Goal: Task Accomplishment & Management: Complete application form

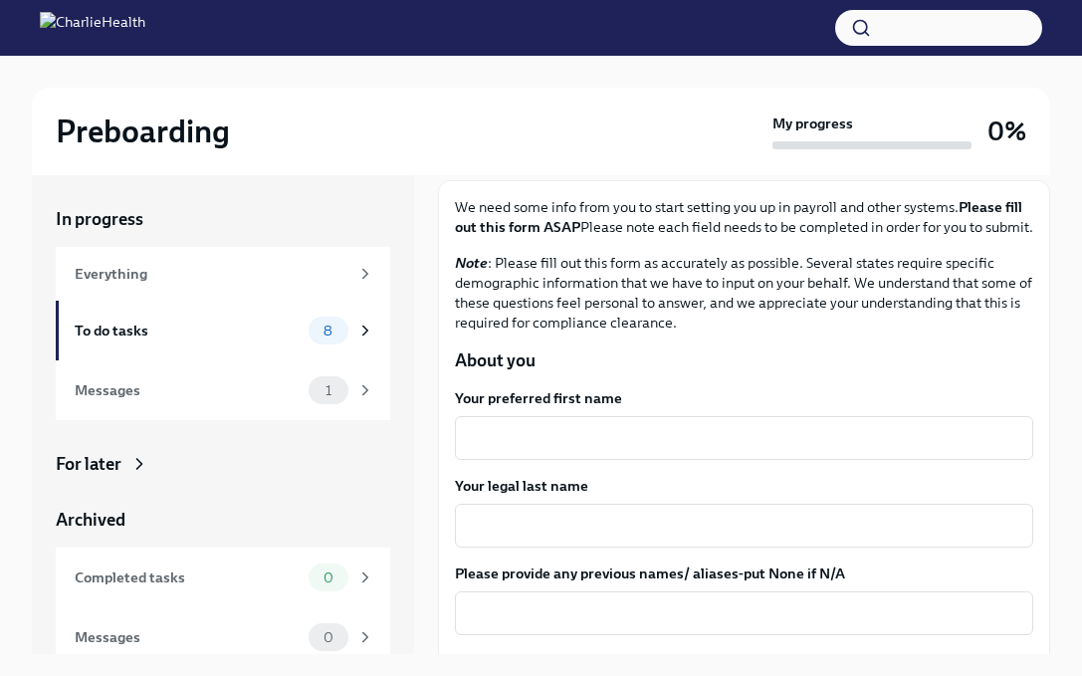
scroll to position [118, 0]
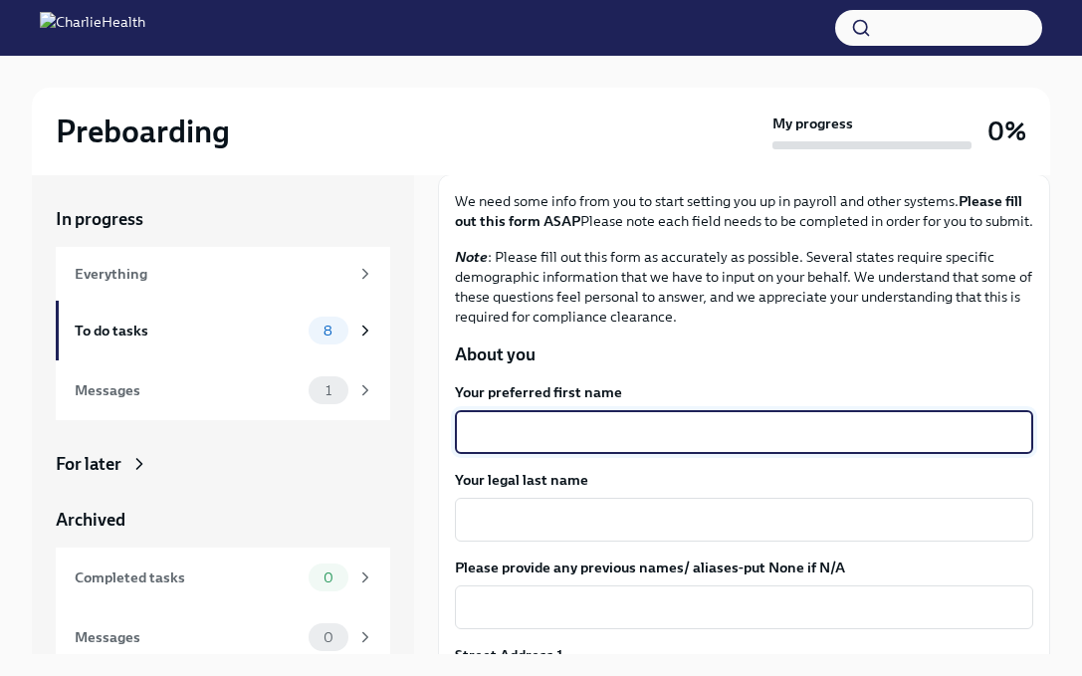
click at [548, 443] on textarea "Your preferred first name" at bounding box center [744, 432] width 555 height 24
type textarea "[PERSON_NAME]"
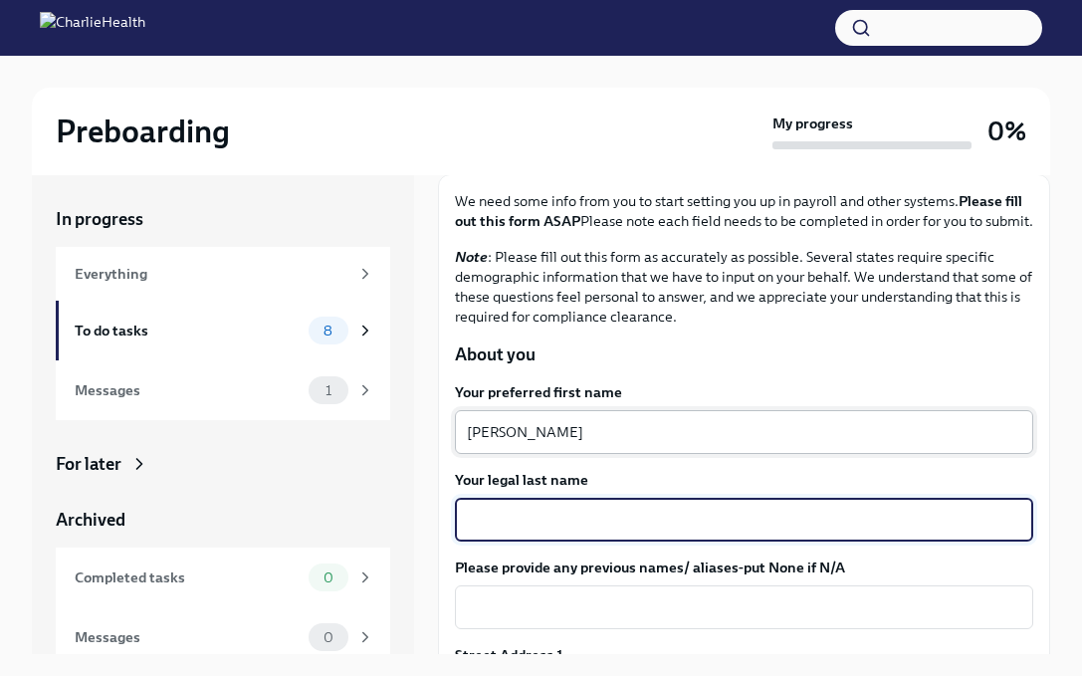
type textarea "s"
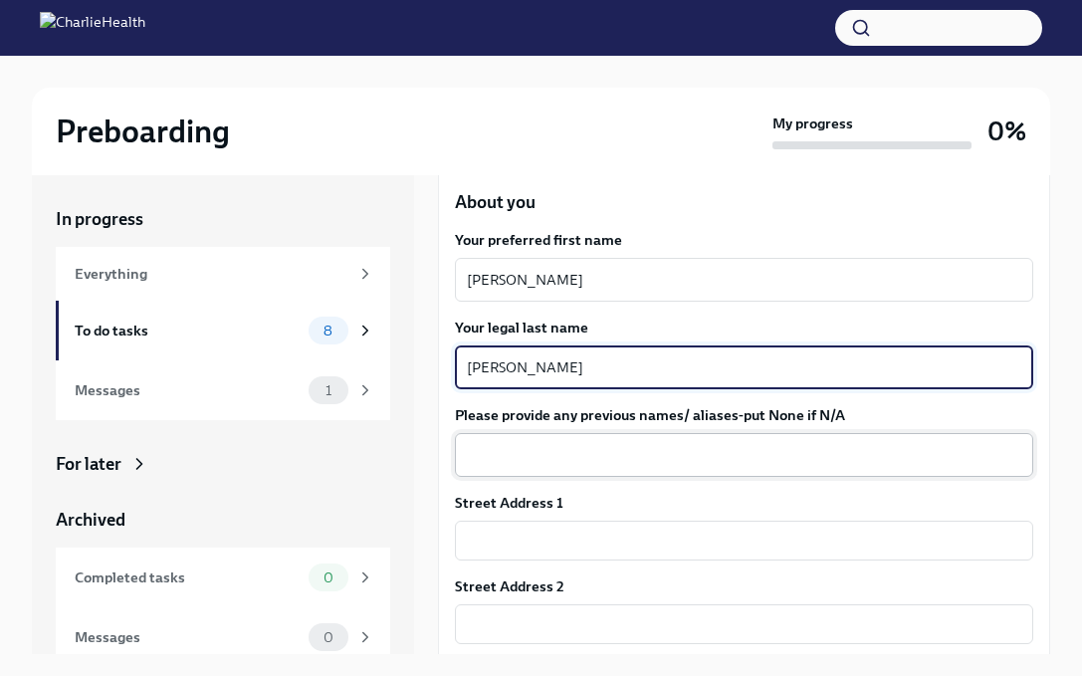
scroll to position [289, 0]
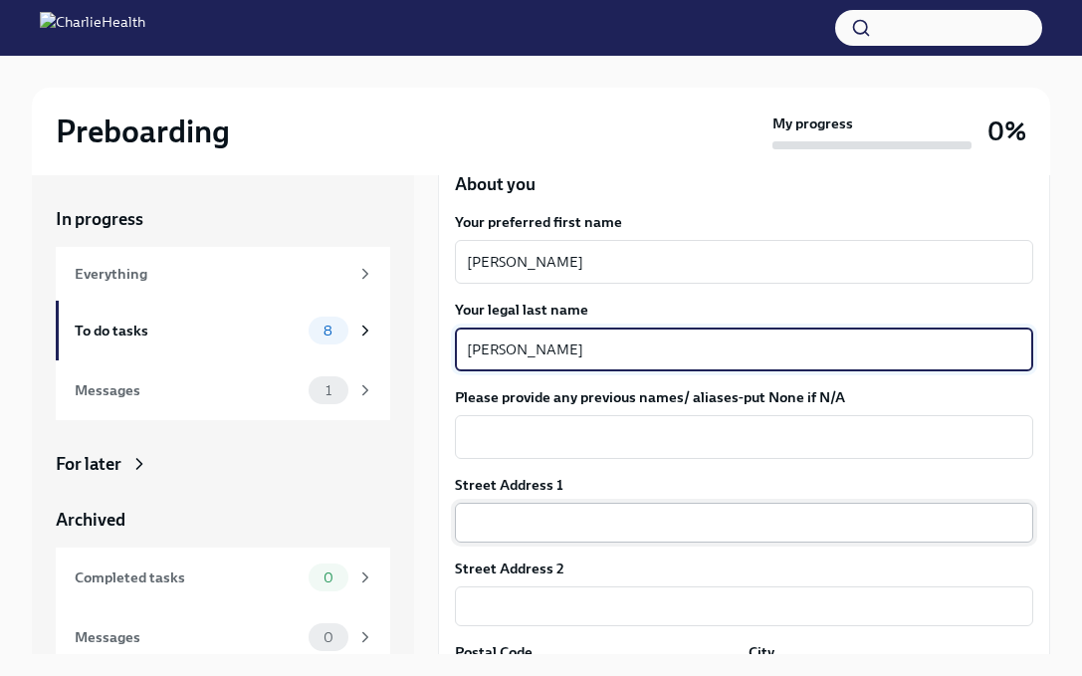
type textarea "[PERSON_NAME]"
click at [577, 542] on input "text" at bounding box center [744, 523] width 578 height 40
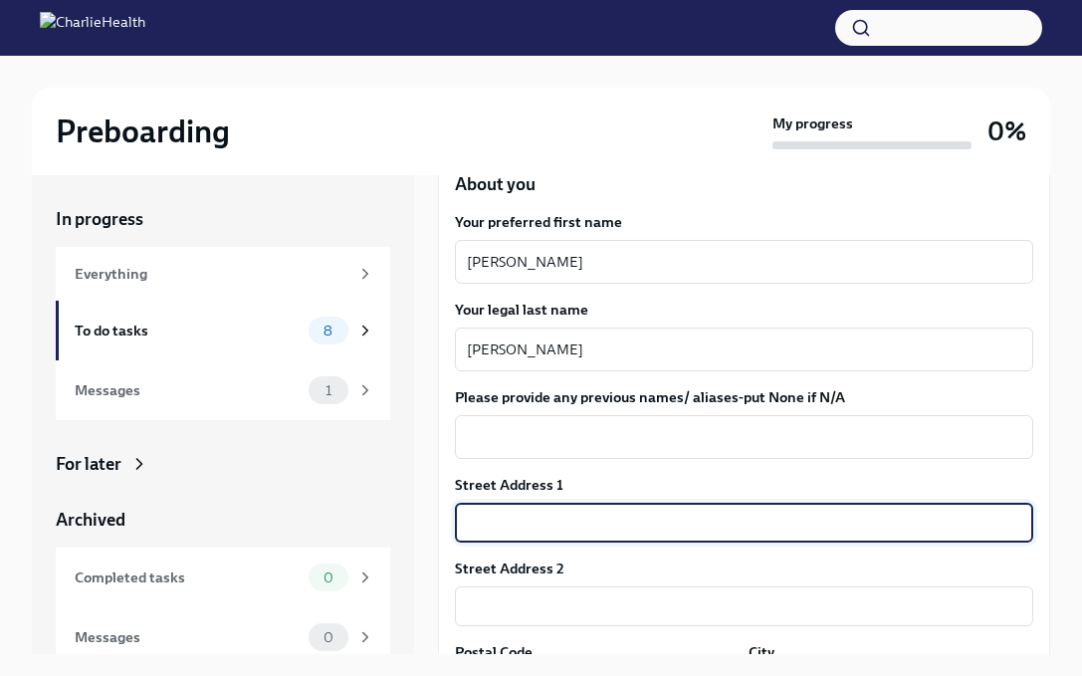
type input "[STREET_ADDRESS]"
type input "90042"
type input "[GEOGRAPHIC_DATA]"
type input "CA"
type input "US"
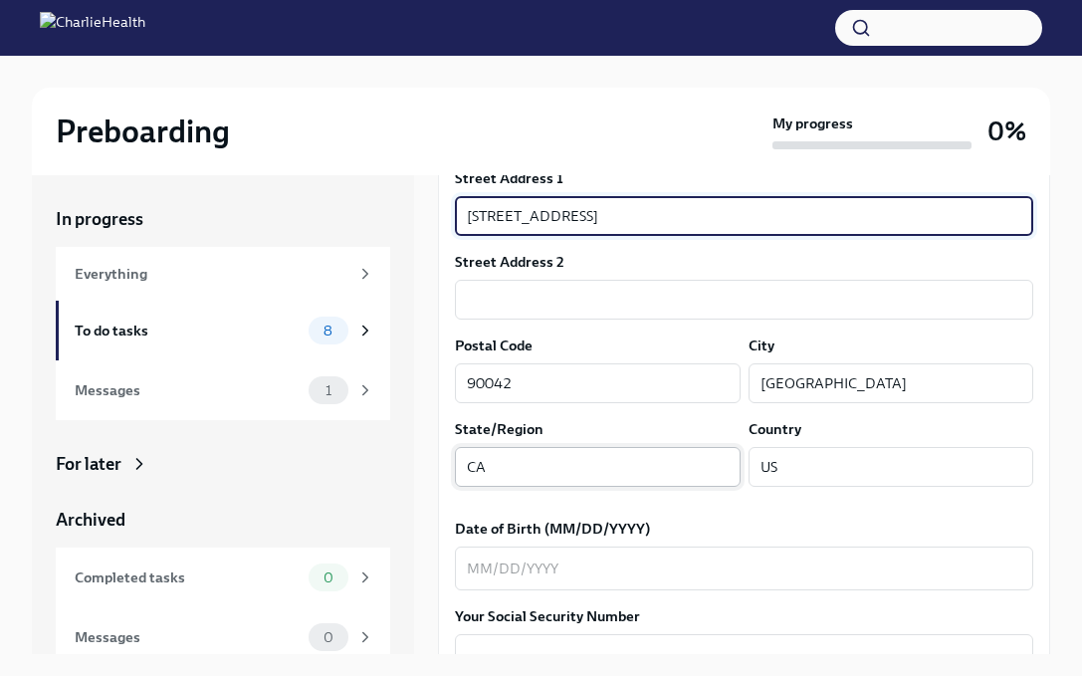
scroll to position [662, 0]
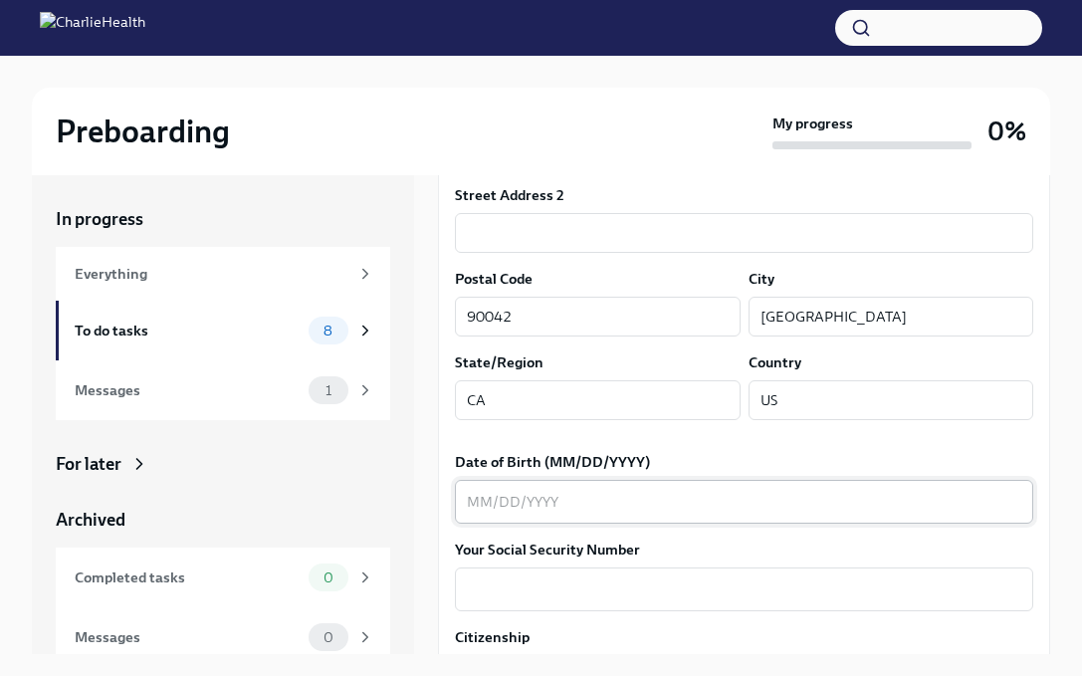
click at [632, 502] on div "x ​" at bounding box center [744, 502] width 578 height 44
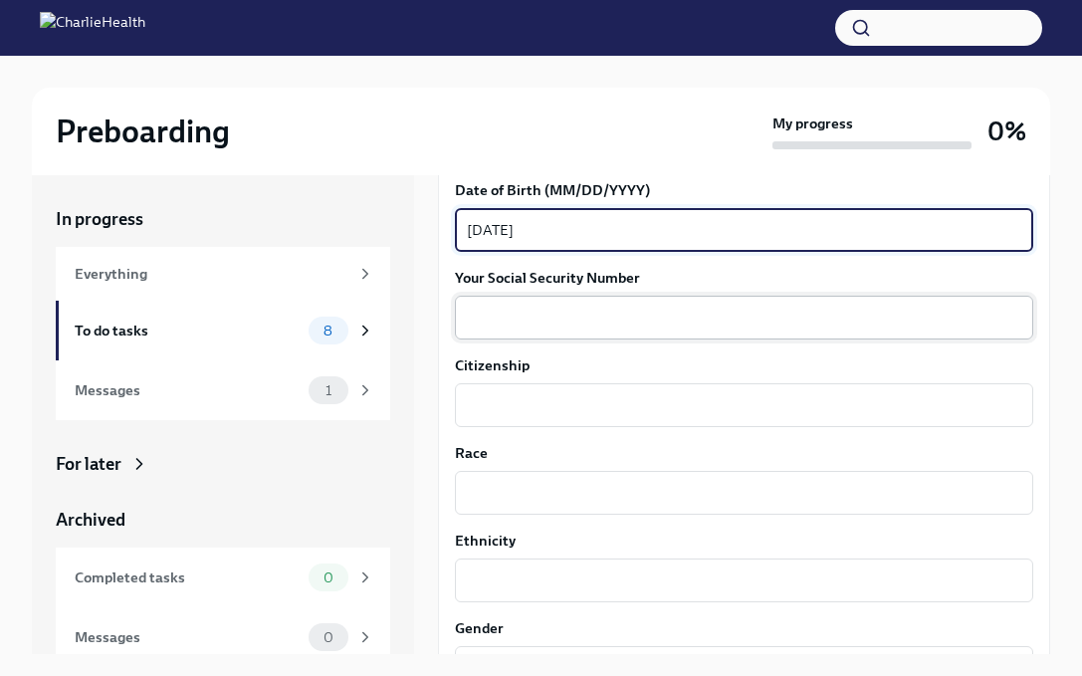
scroll to position [939, 0]
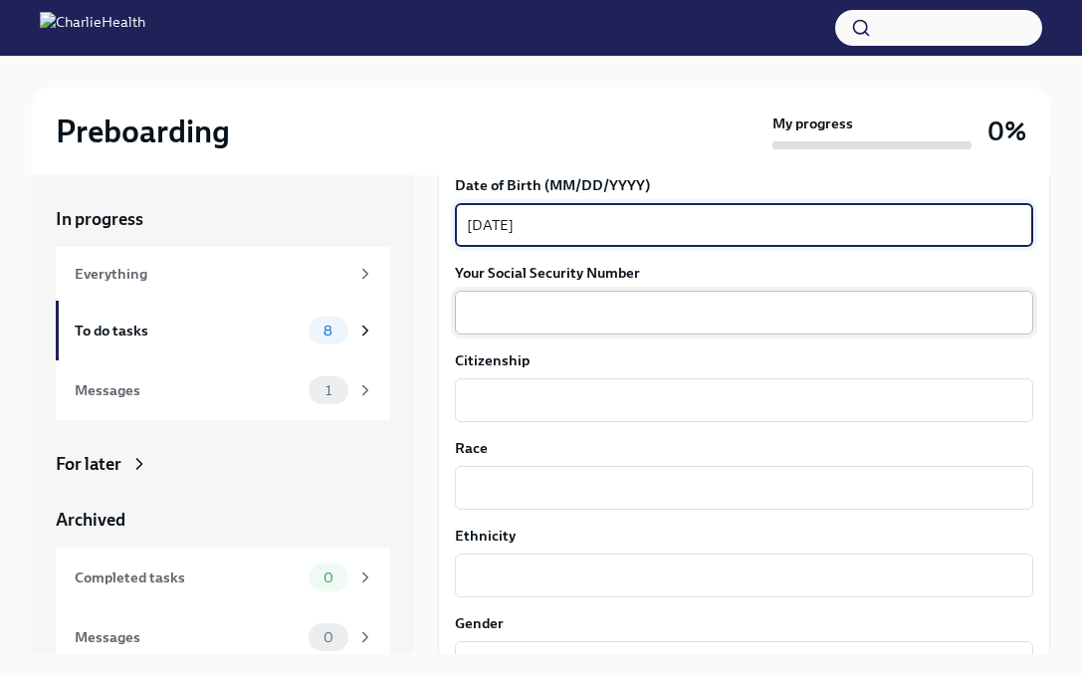
type textarea "[DATE]"
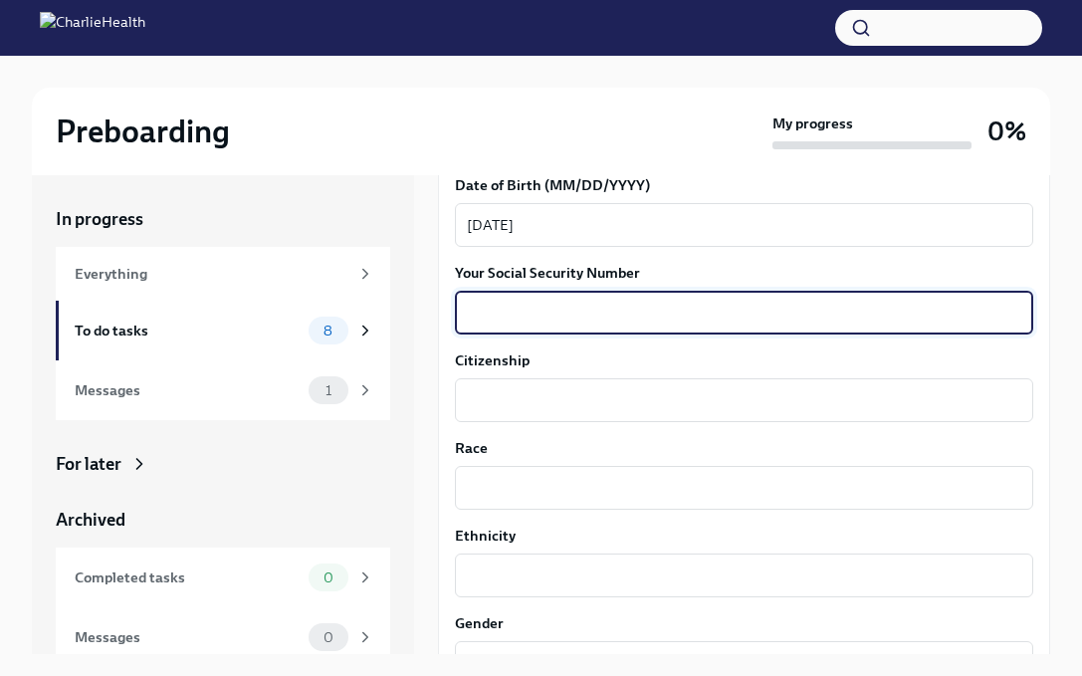
click at [604, 325] on textarea "Your Social Security Number" at bounding box center [744, 313] width 555 height 24
type textarea "214-45-9976"
click at [592, 412] on textarea "Citizenship" at bounding box center [744, 400] width 555 height 24
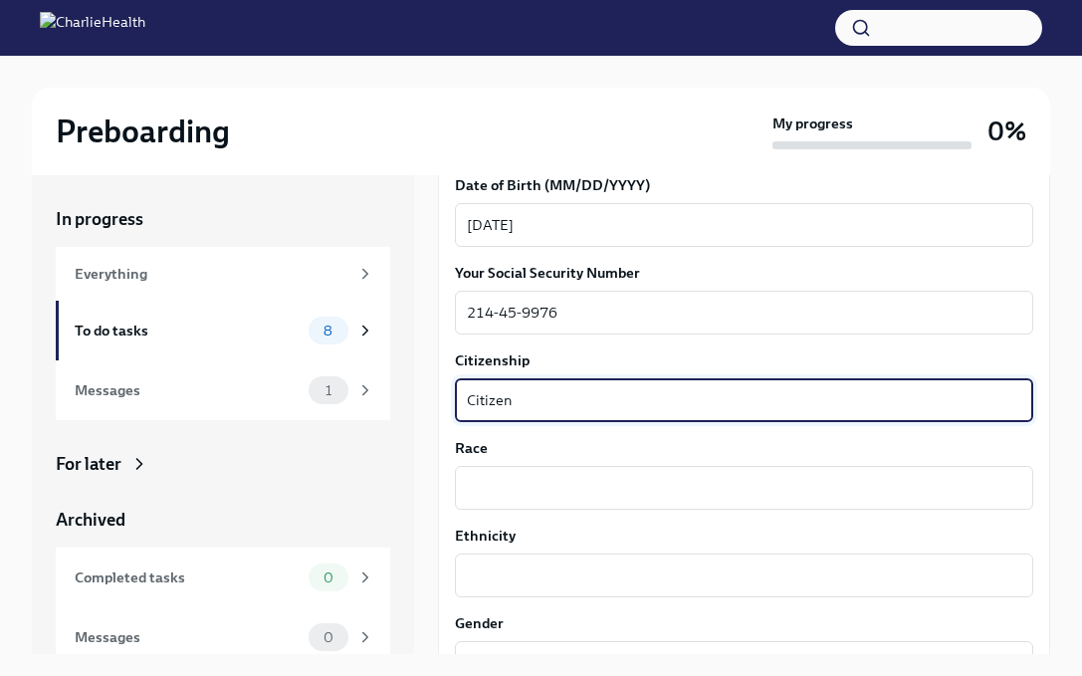
type textarea "Citizen"
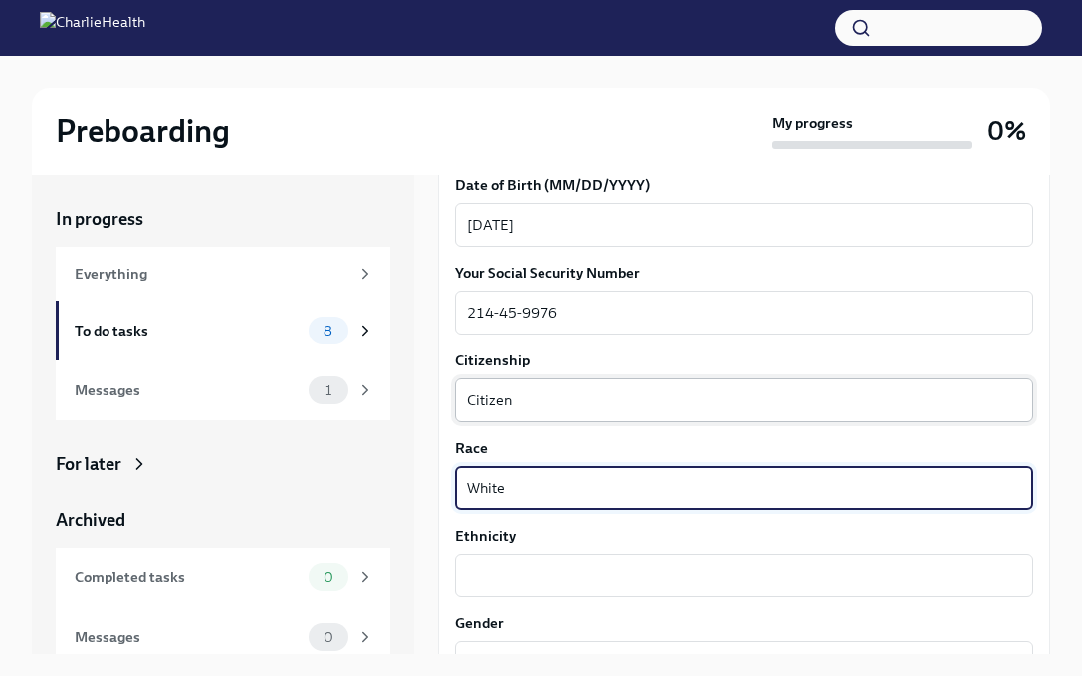
type textarea "White"
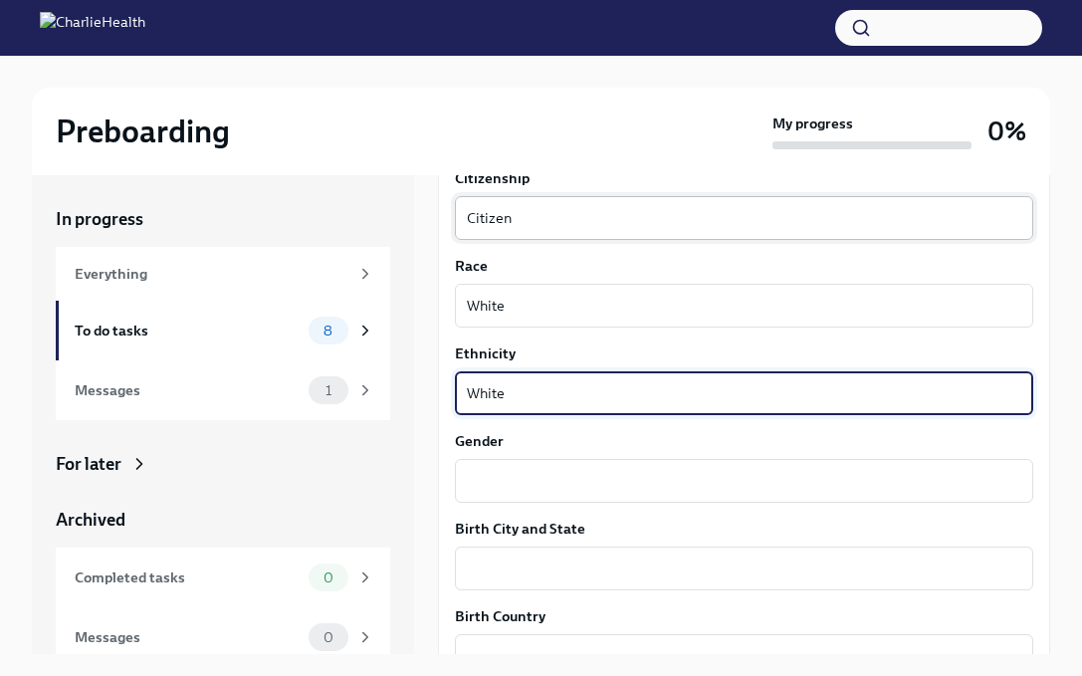
scroll to position [1137, 0]
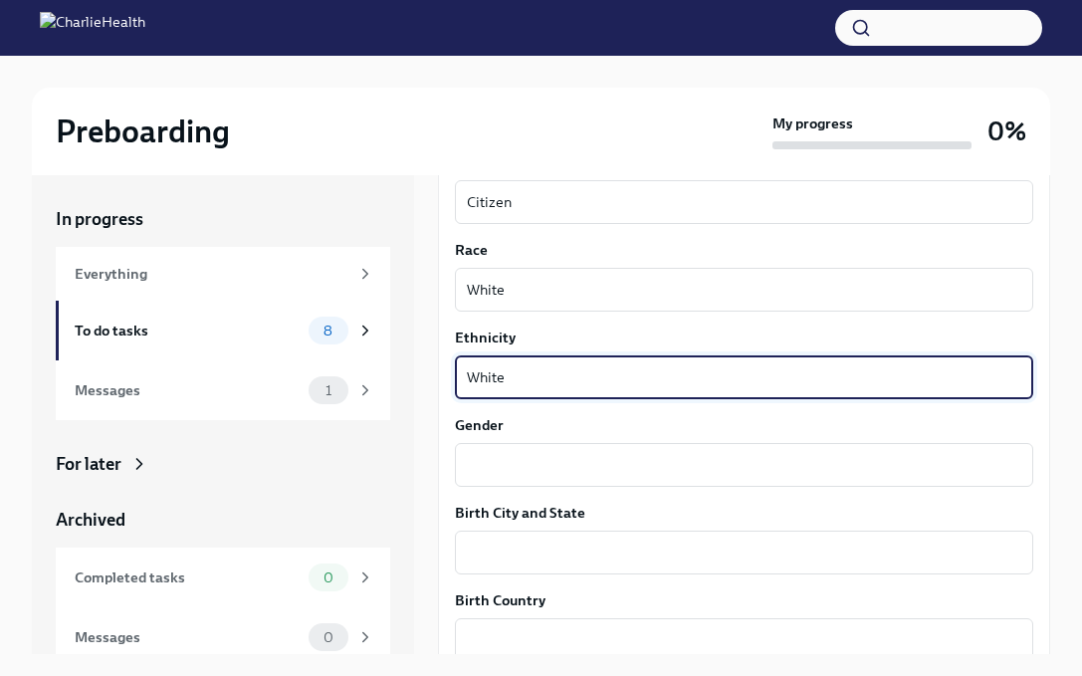
type textarea "White"
click at [567, 512] on div "Your preferred first name [PERSON_NAME] x ​ Your legal last name [PERSON_NAME] …" at bounding box center [744, 302] width 578 height 1876
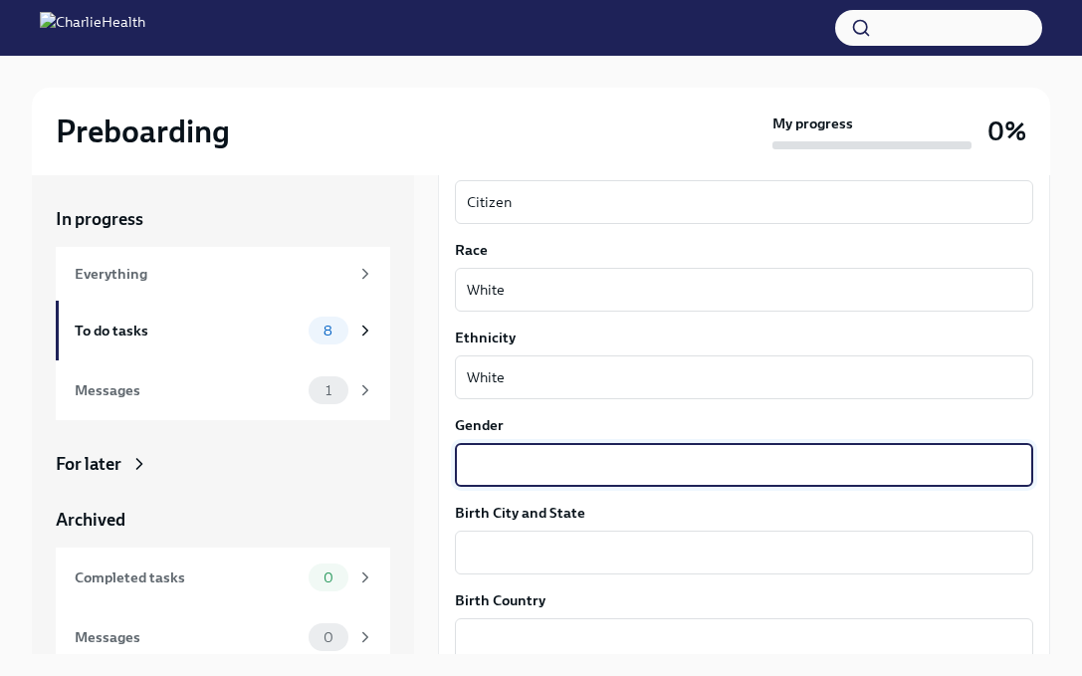
click at [562, 477] on textarea "Gender" at bounding box center [744, 465] width 555 height 24
type textarea "[DEMOGRAPHIC_DATA]"
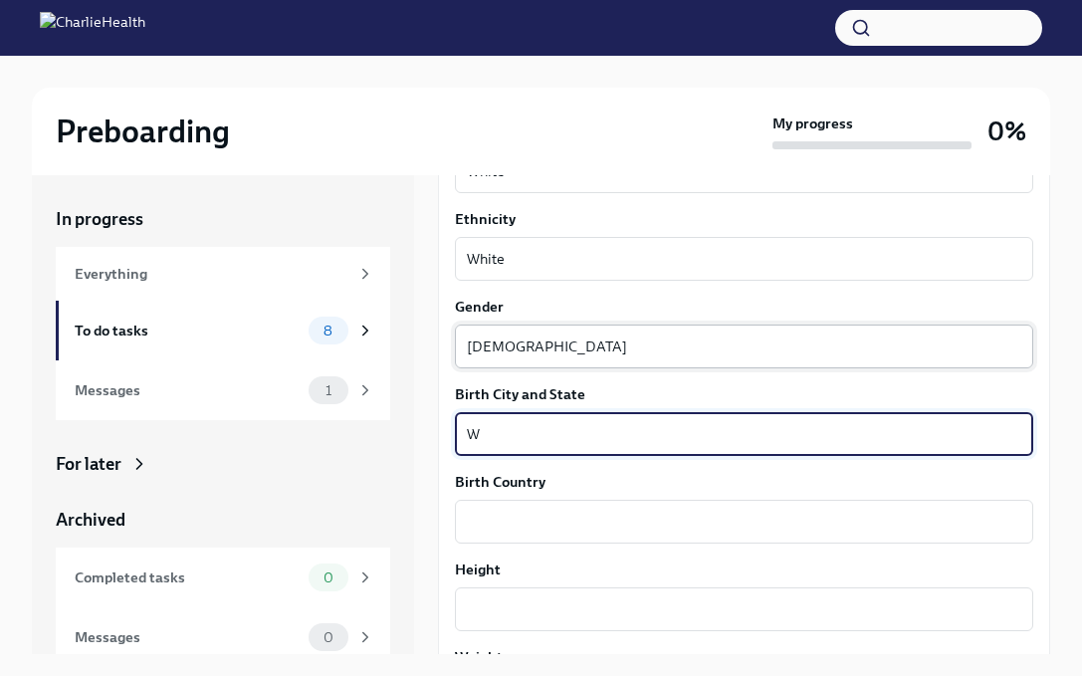
scroll to position [1264, 0]
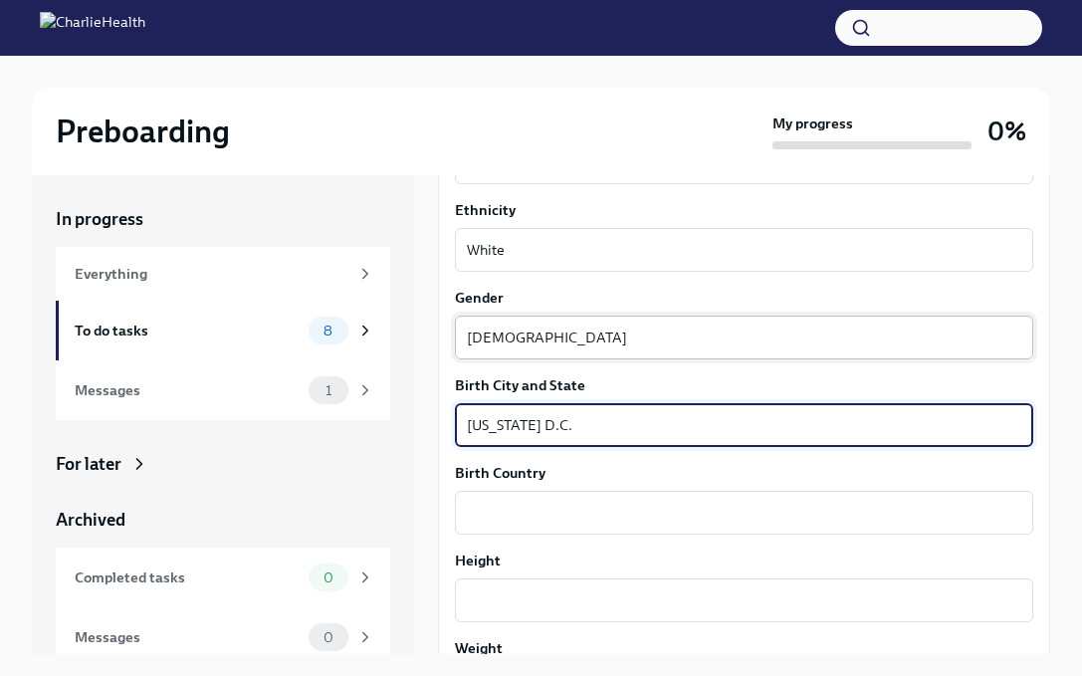
type textarea "[US_STATE] D.C."
click at [760, 349] on textarea "[DEMOGRAPHIC_DATA]" at bounding box center [744, 338] width 555 height 24
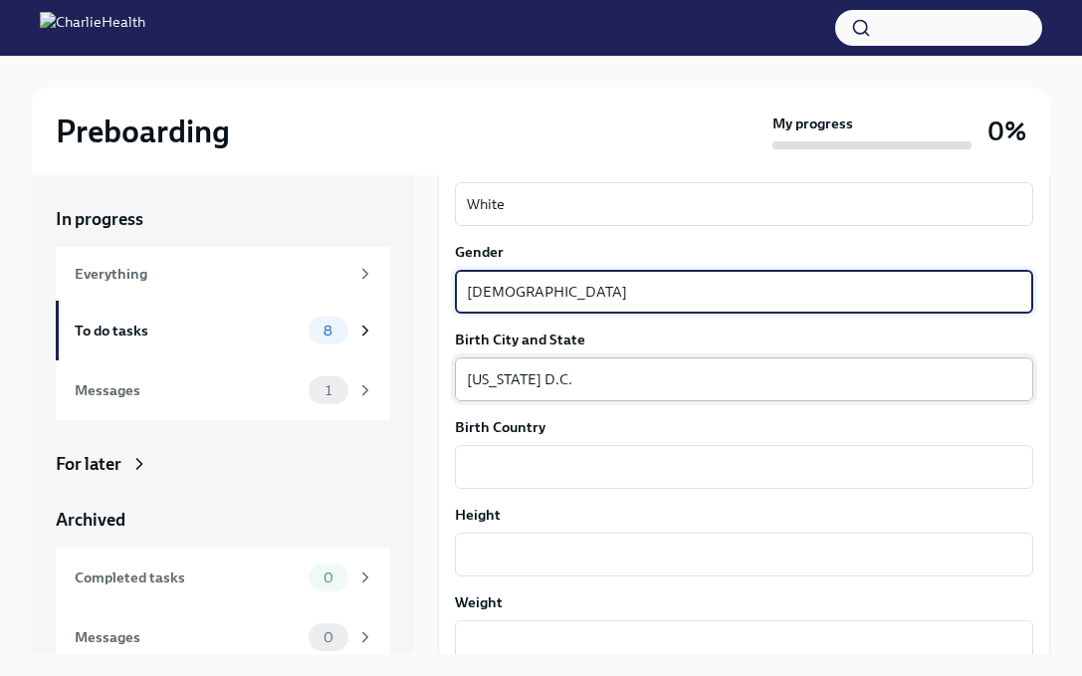
scroll to position [1350, 0]
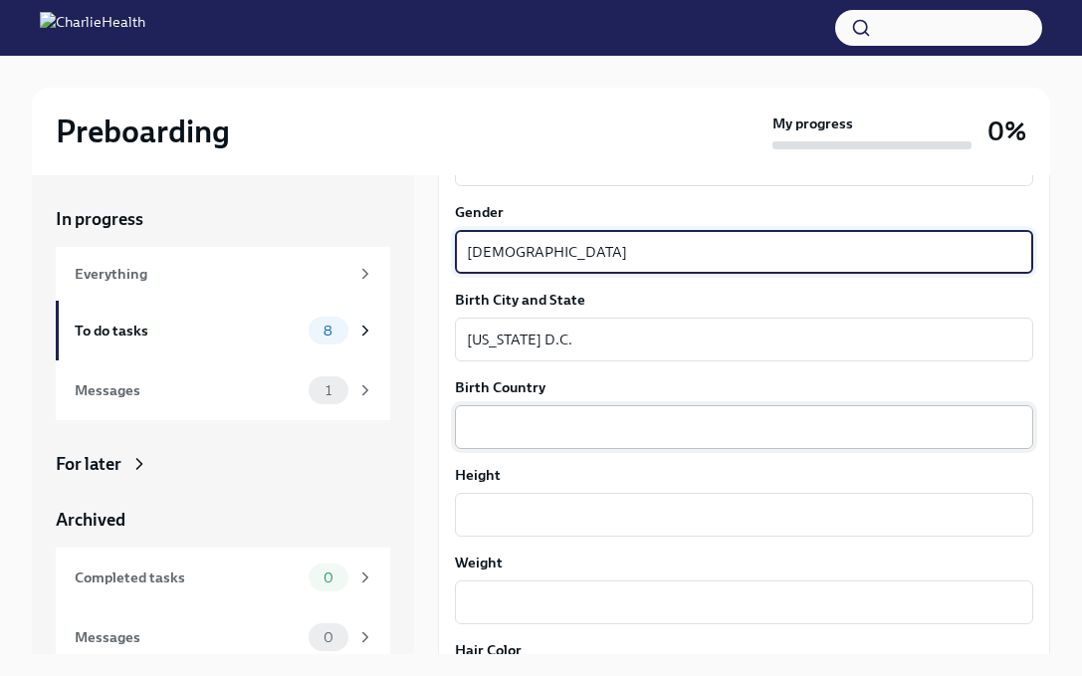
click at [688, 439] on textarea "Birth Country" at bounding box center [744, 427] width 555 height 24
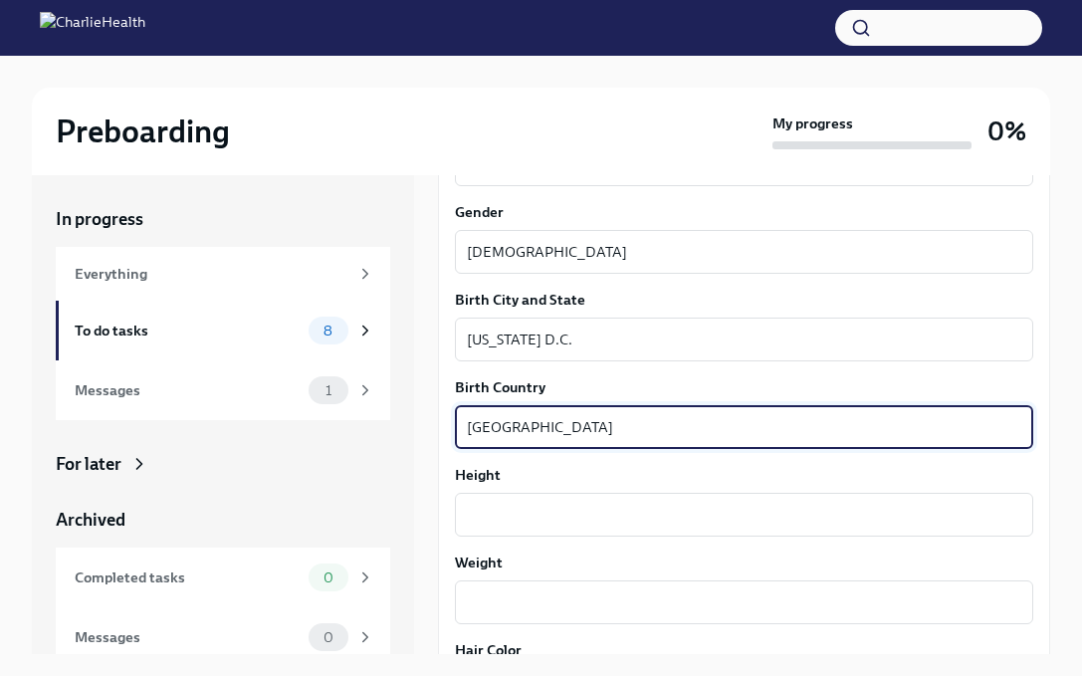
type textarea "[GEOGRAPHIC_DATA]"
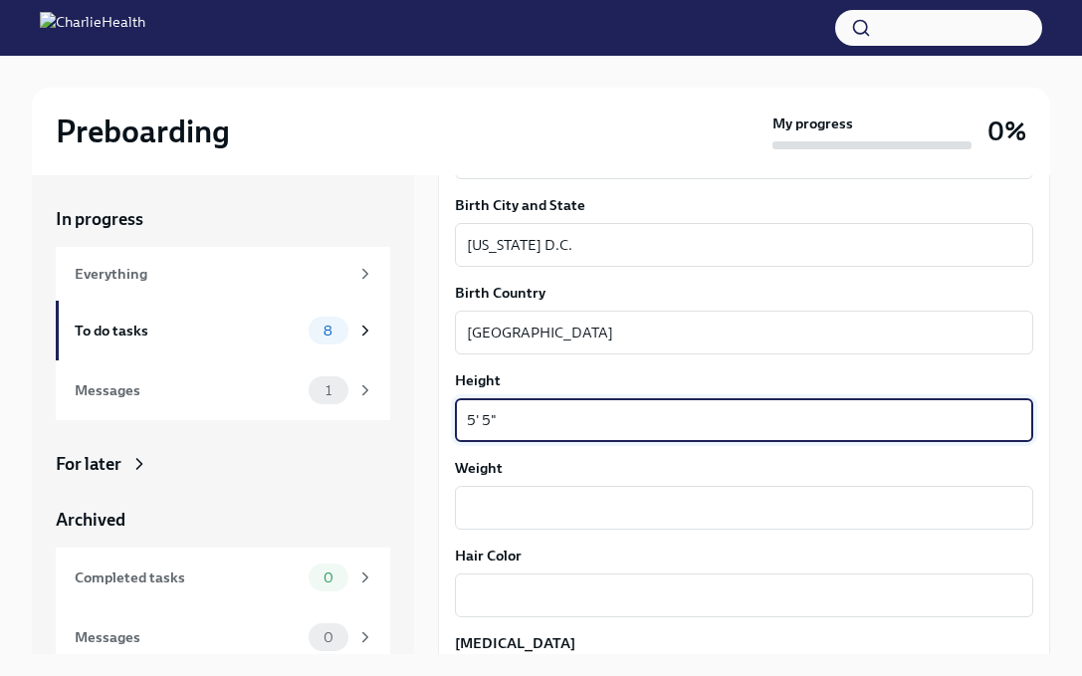
scroll to position [1451, 0]
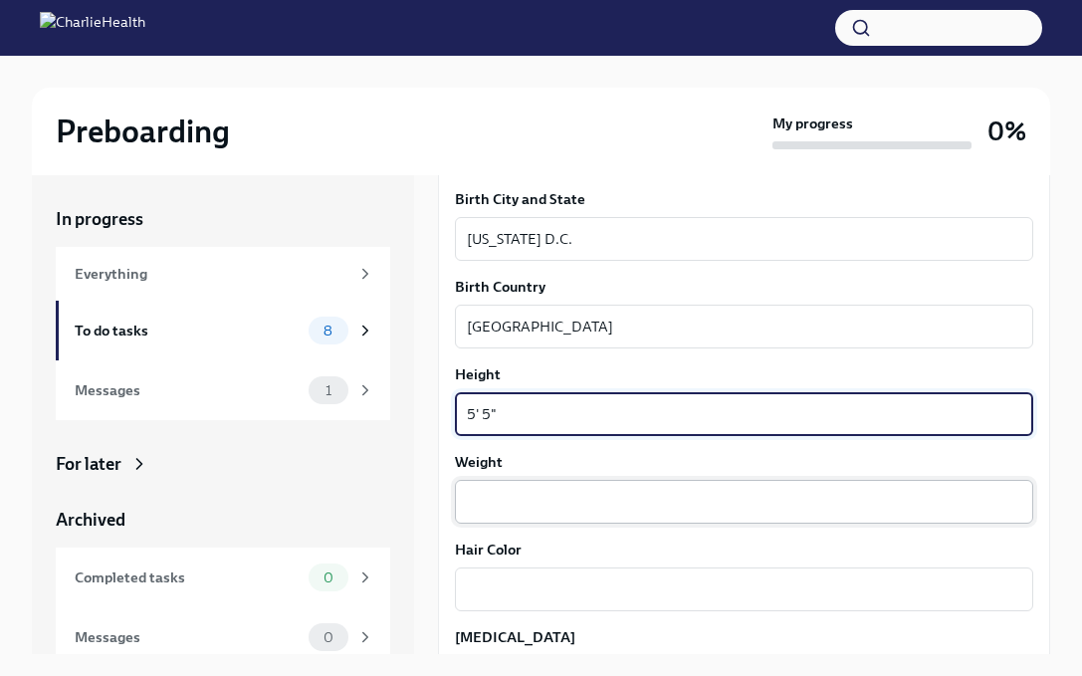
type textarea "5' 5""
click at [564, 514] on textarea "Weight" at bounding box center [744, 502] width 555 height 24
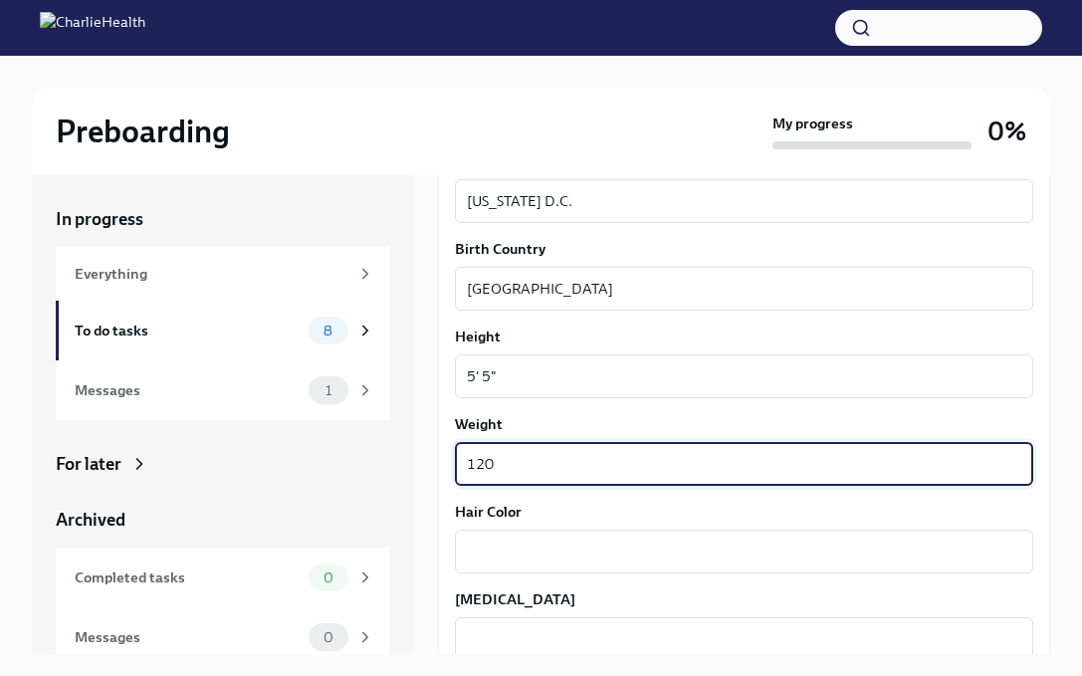
scroll to position [1517, 0]
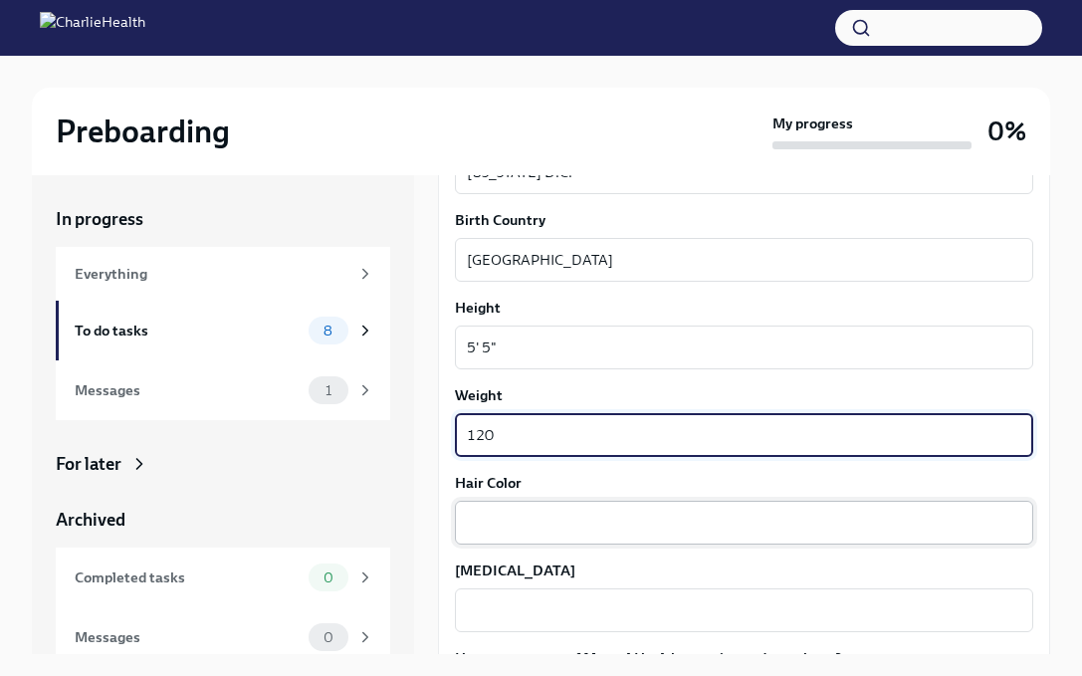
type textarea "120"
click at [551, 535] on textarea "Hair Color" at bounding box center [744, 523] width 555 height 24
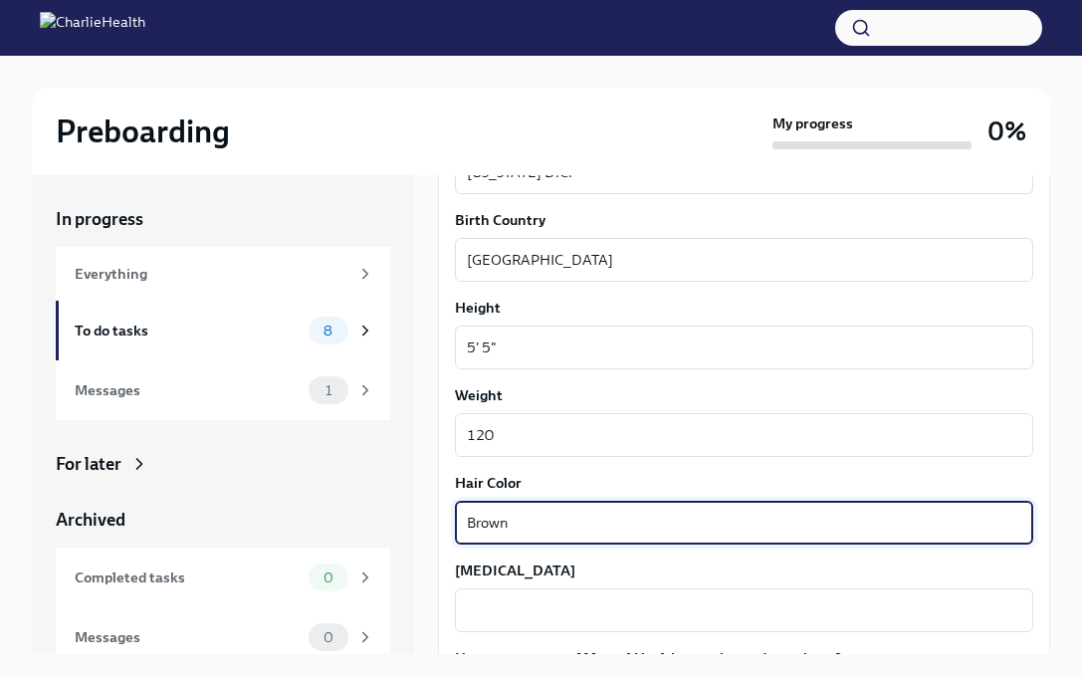
type textarea "Brown"
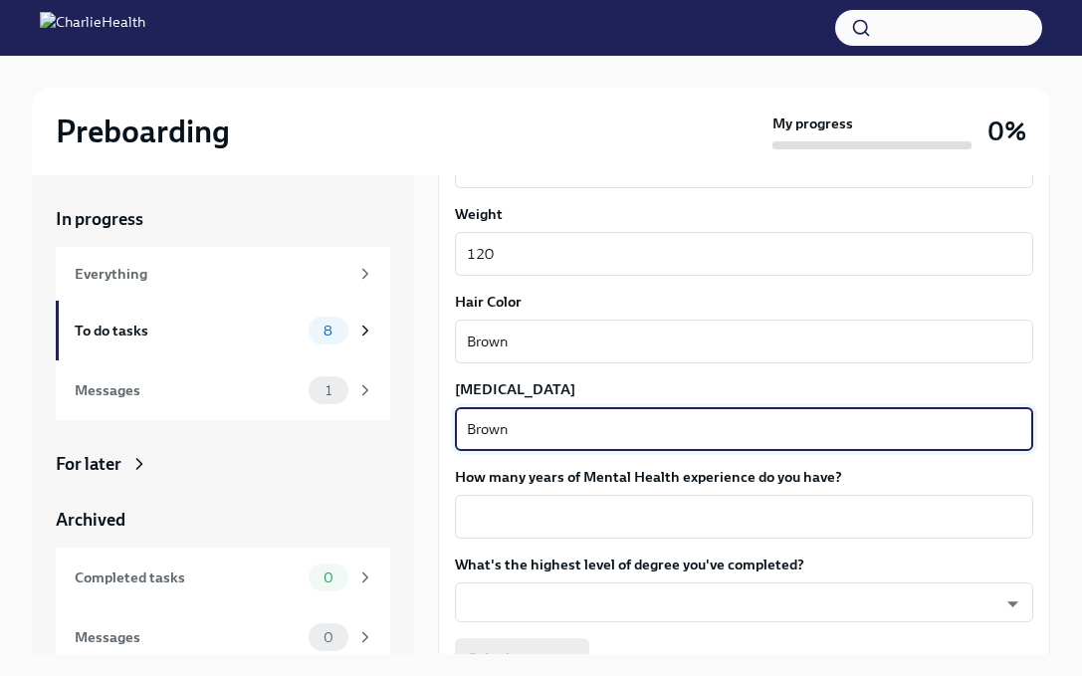
scroll to position [1717, 0]
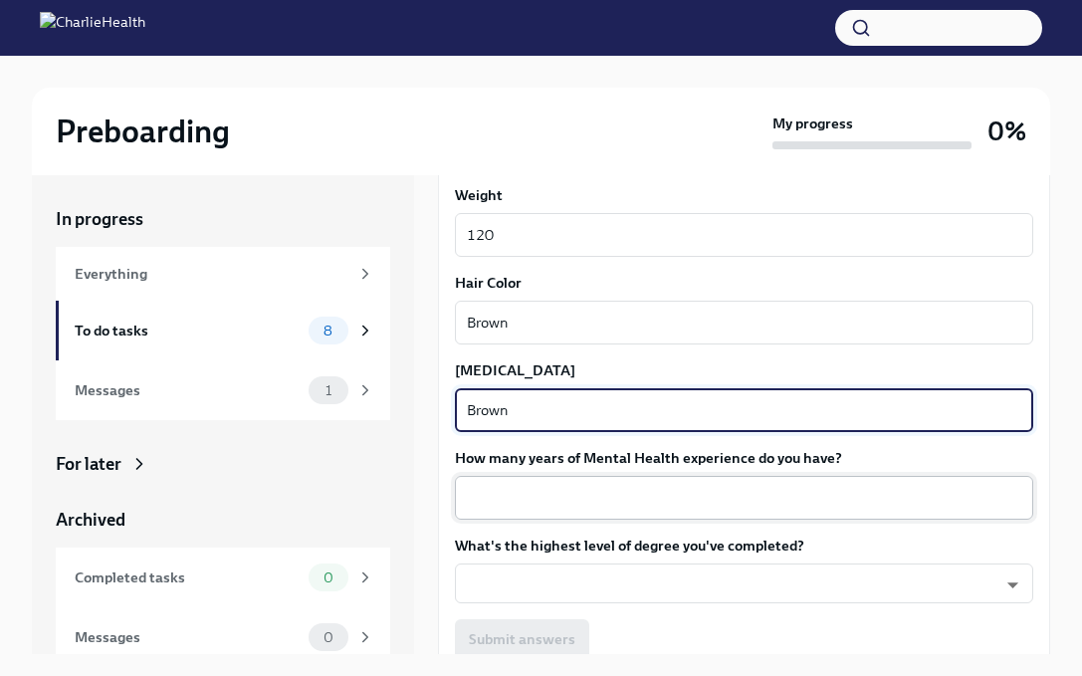
type textarea "Brown"
click at [623, 510] on textarea "How many years of Mental Health experience do you have?" at bounding box center [744, 498] width 555 height 24
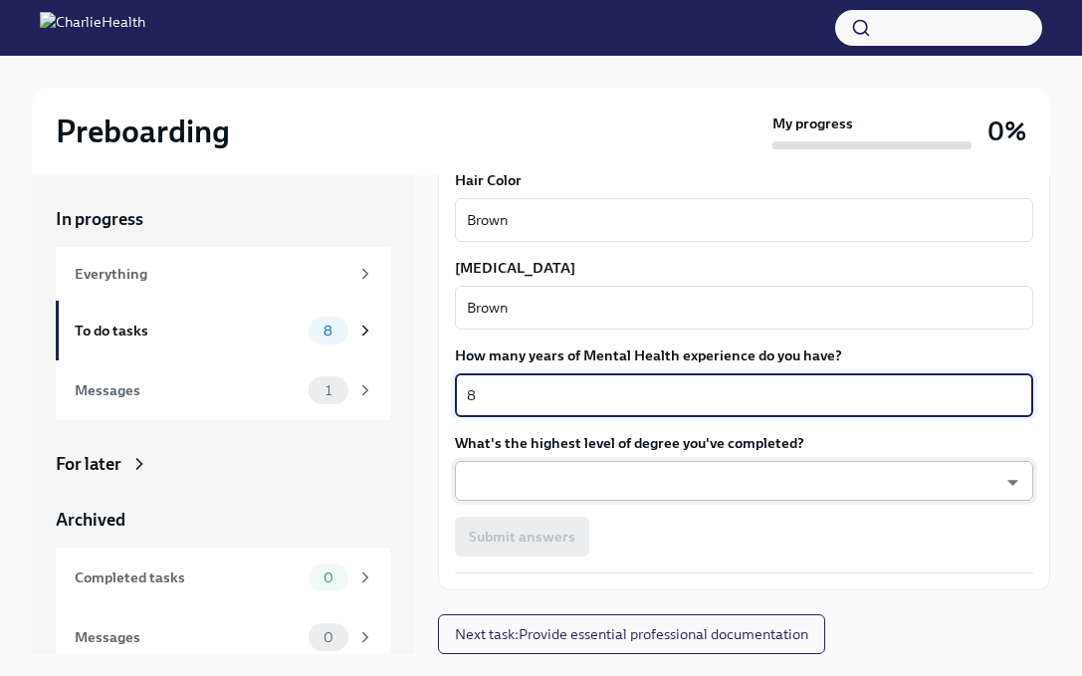
scroll to position [1840, 0]
type textarea "8"
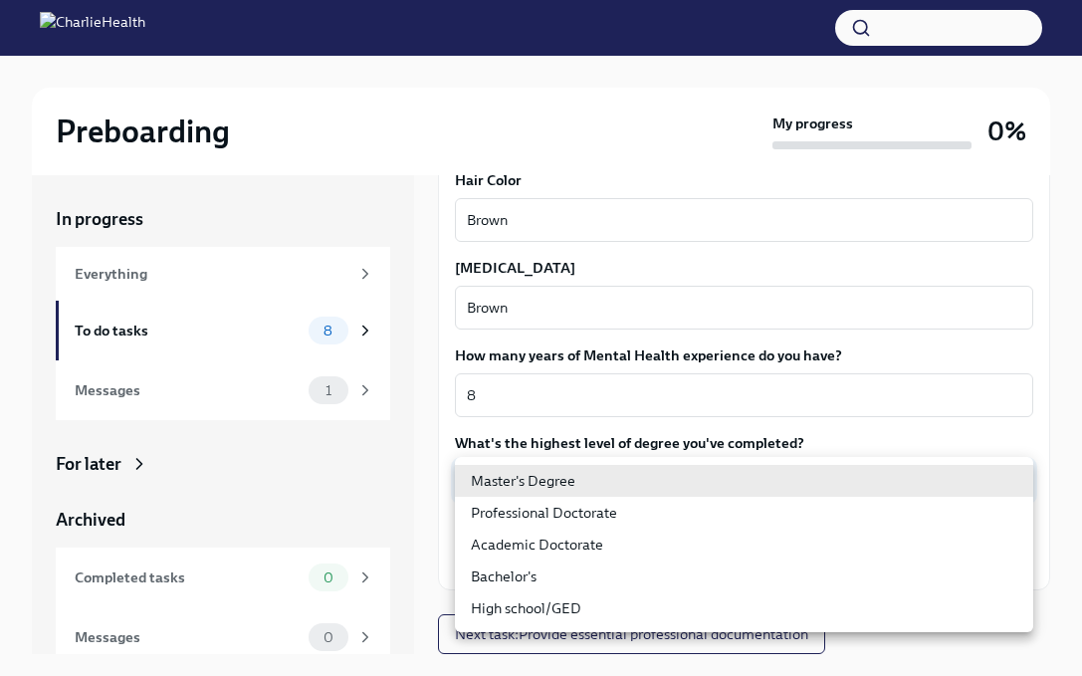
click at [611, 476] on body "Preboarding My progress 0% In progress Everything To do tasks 8 Messages 1 For …" at bounding box center [541, 355] width 1082 height 710
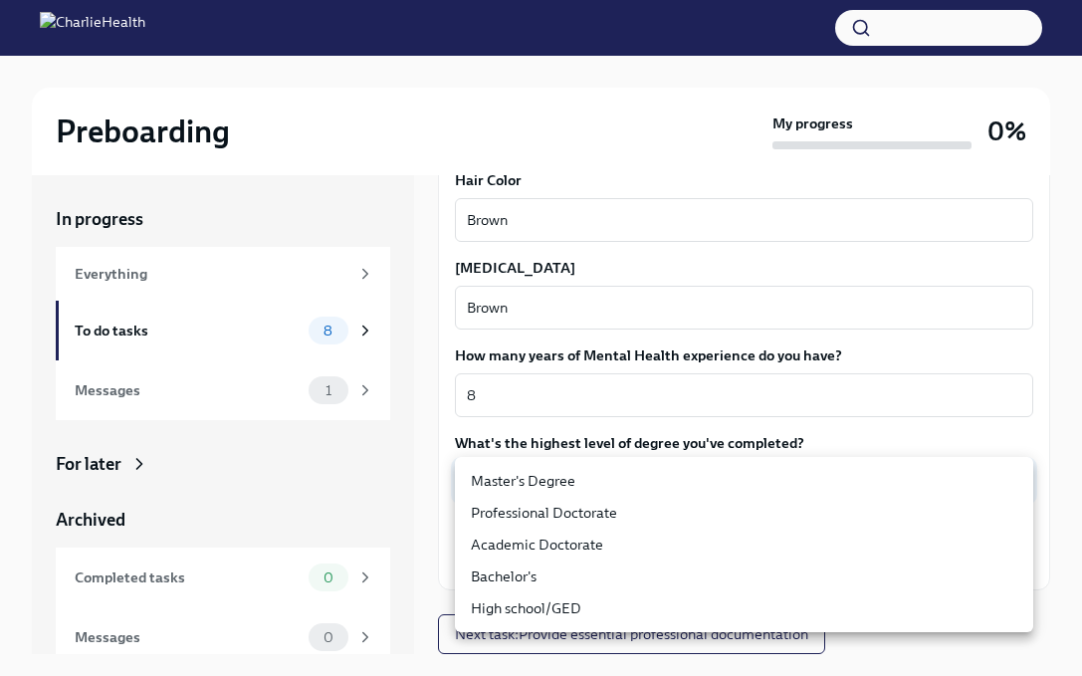
click at [610, 478] on li "Master's Degree" at bounding box center [744, 481] width 578 height 32
type input "2vBr-ghkD"
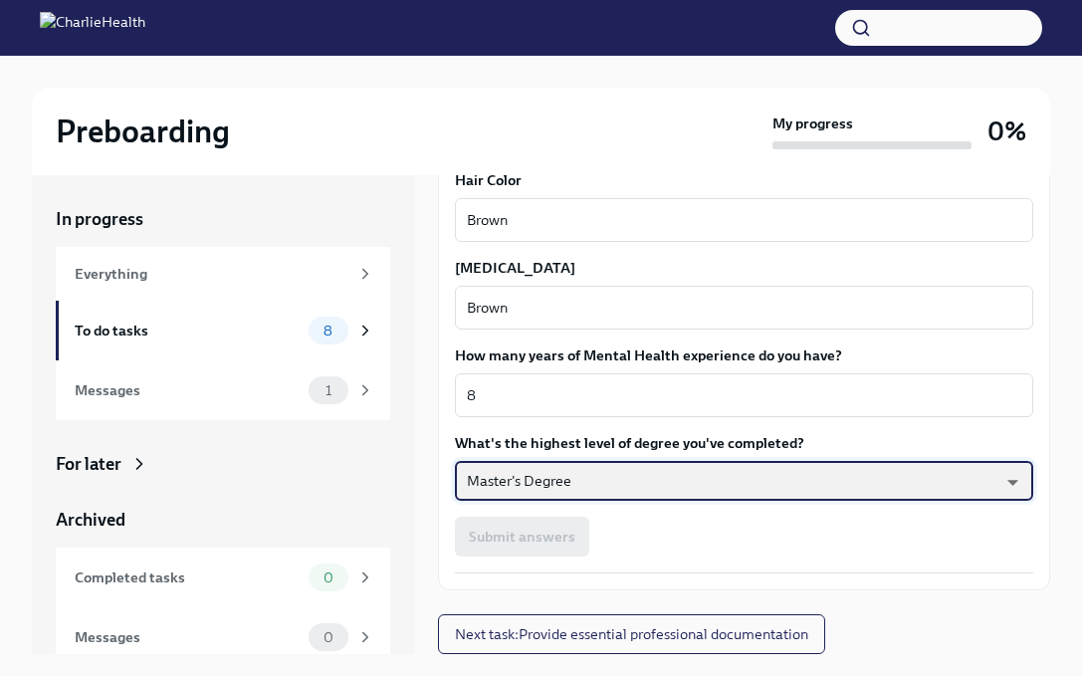
scroll to position [34, 0]
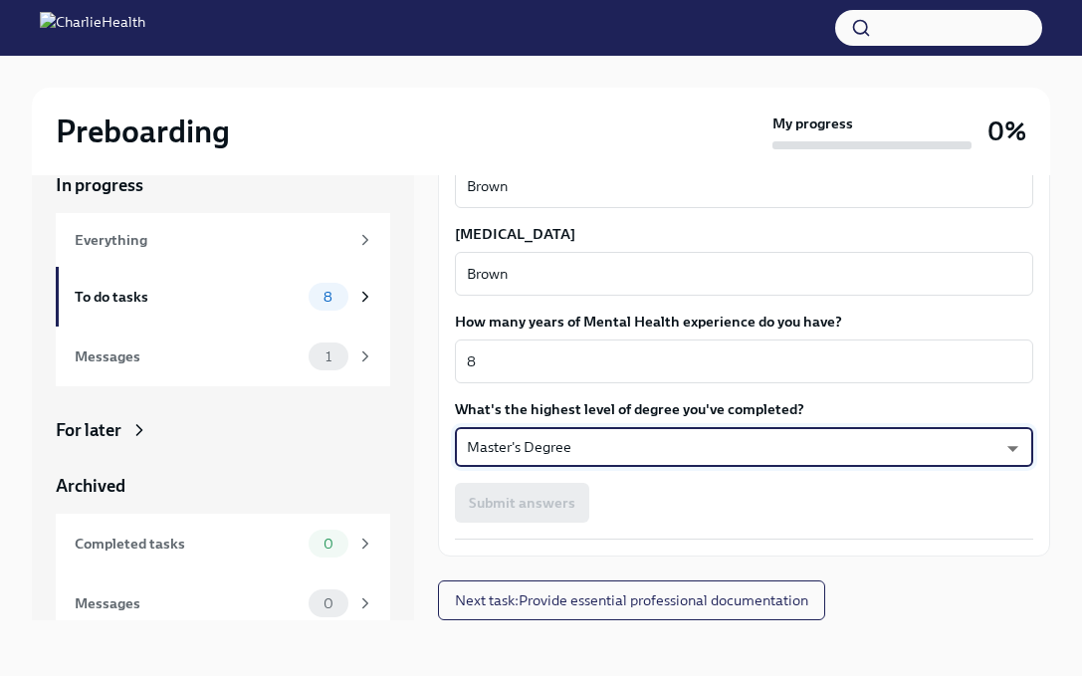
click at [597, 511] on div "Submit answers" at bounding box center [744, 503] width 578 height 40
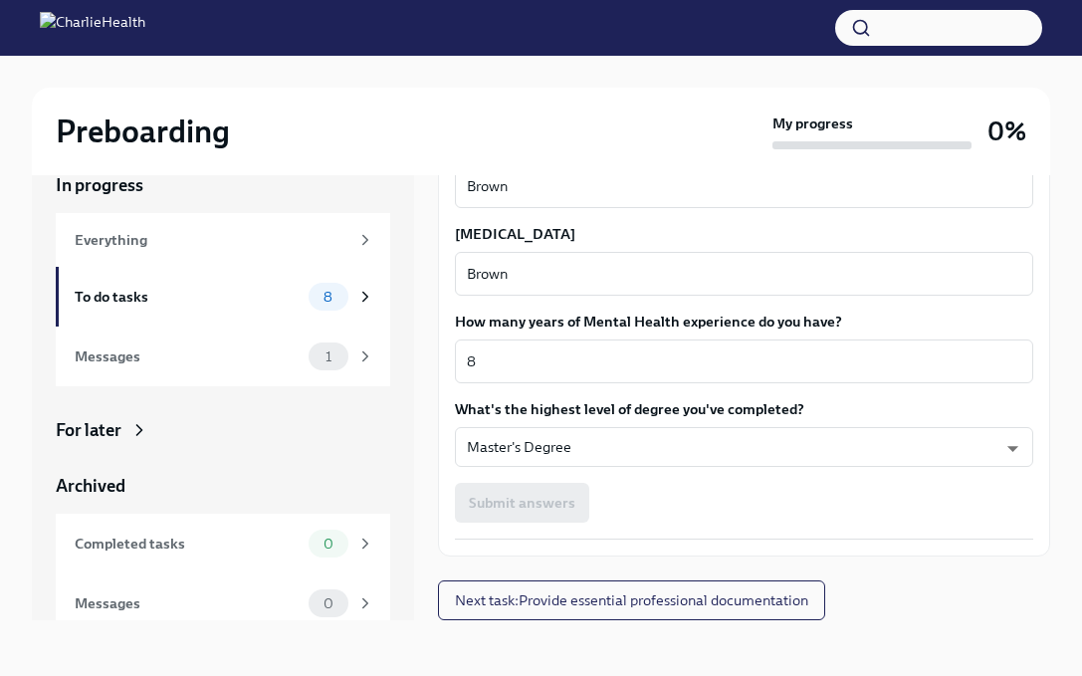
click at [535, 498] on div "Submit answers" at bounding box center [744, 503] width 578 height 40
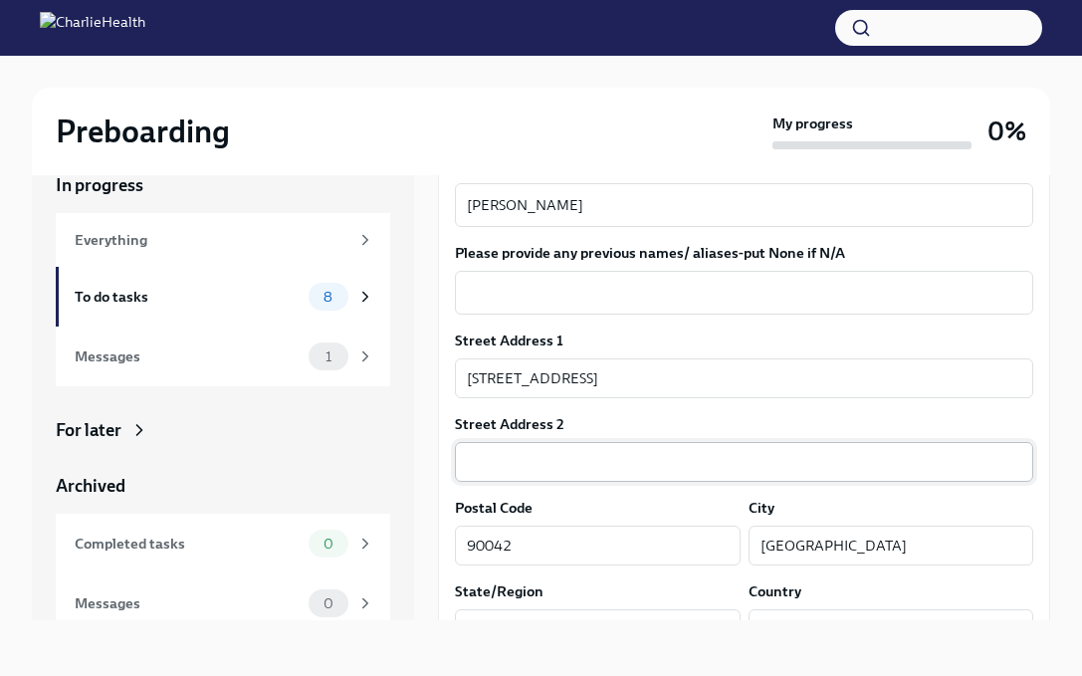
scroll to position [244, 0]
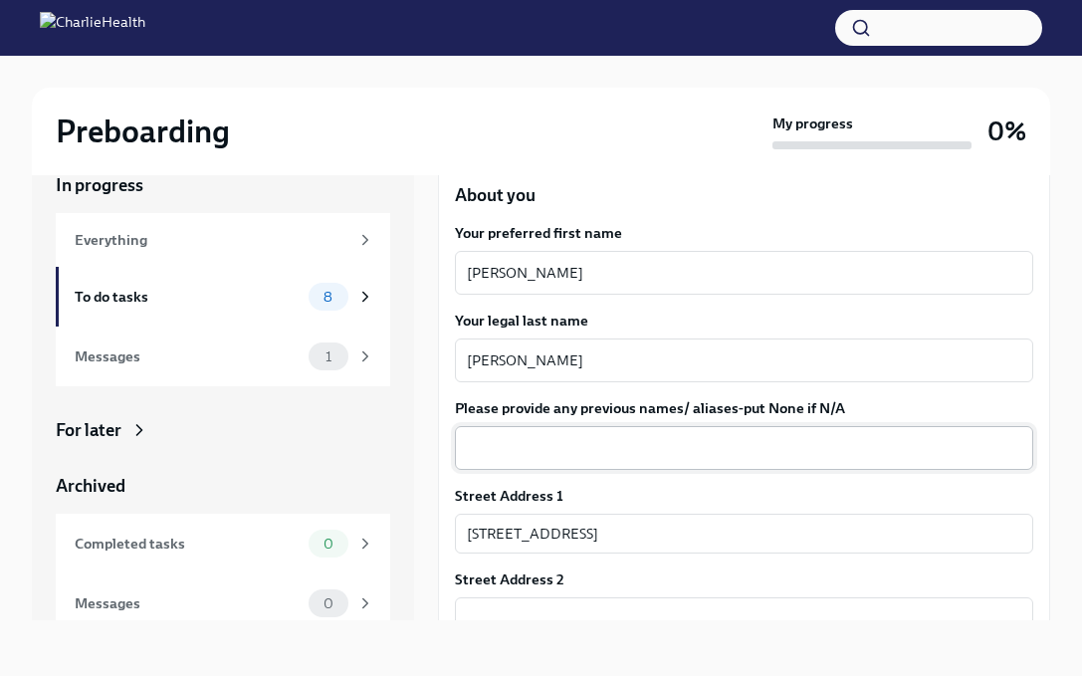
click at [625, 460] on textarea "Please provide any previous names/ aliases-put None if N/A" at bounding box center [744, 448] width 555 height 24
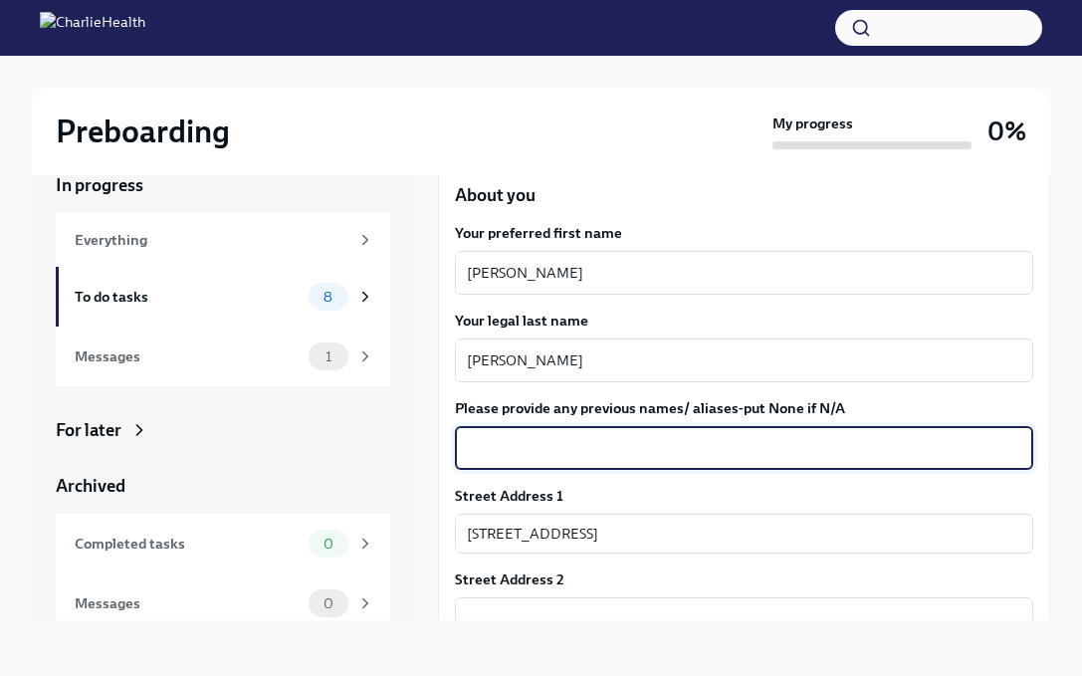
type textarea "J"
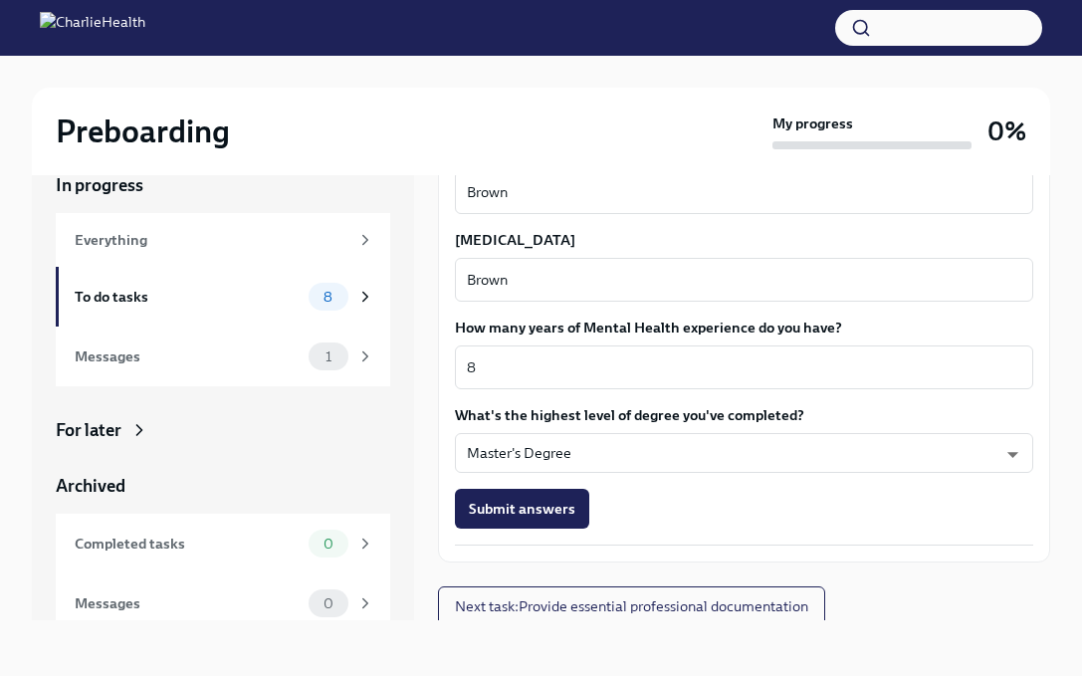
scroll to position [1840, 0]
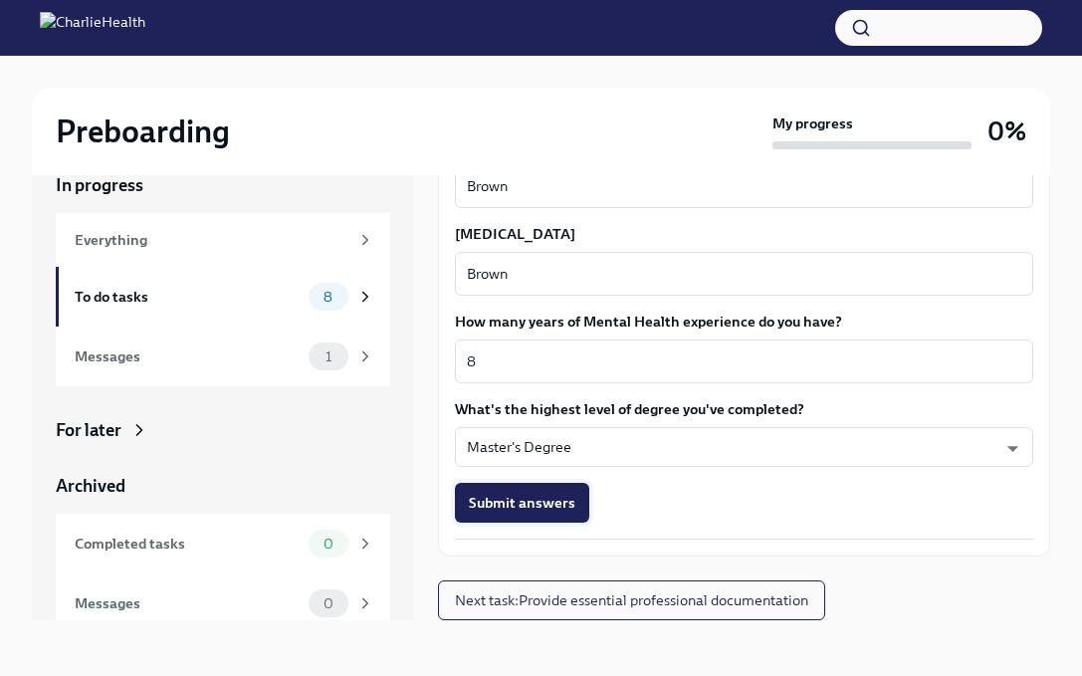
type textarea "N/A"
click at [544, 505] on span "Submit answers" at bounding box center [522, 503] width 107 height 20
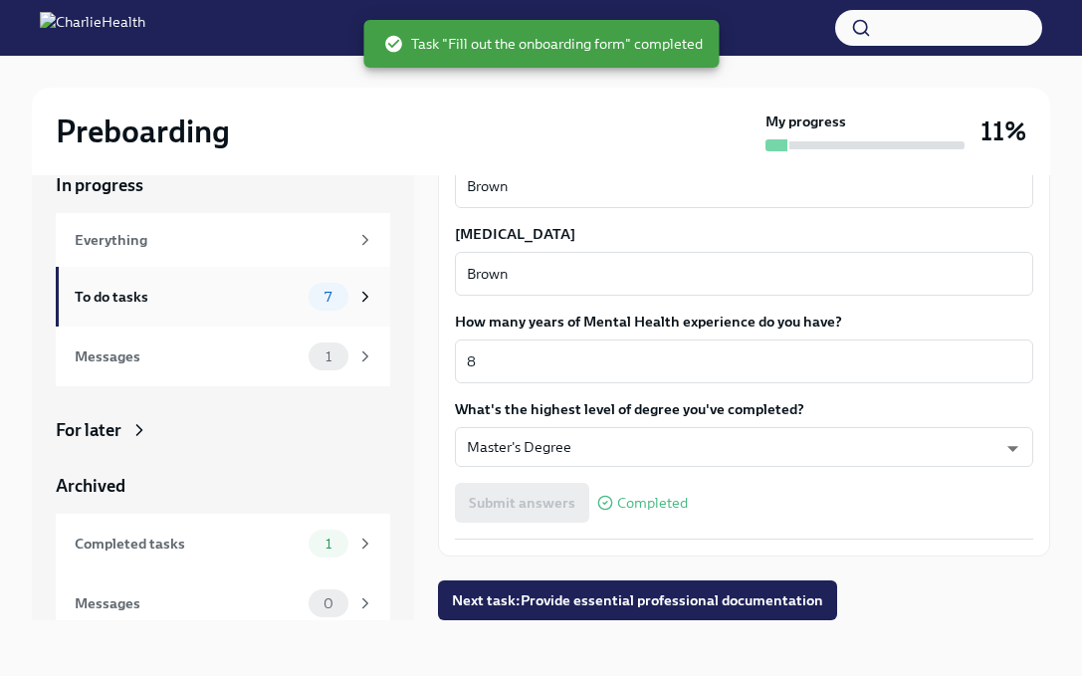
click at [356, 278] on div "To do tasks 7" at bounding box center [223, 297] width 335 height 60
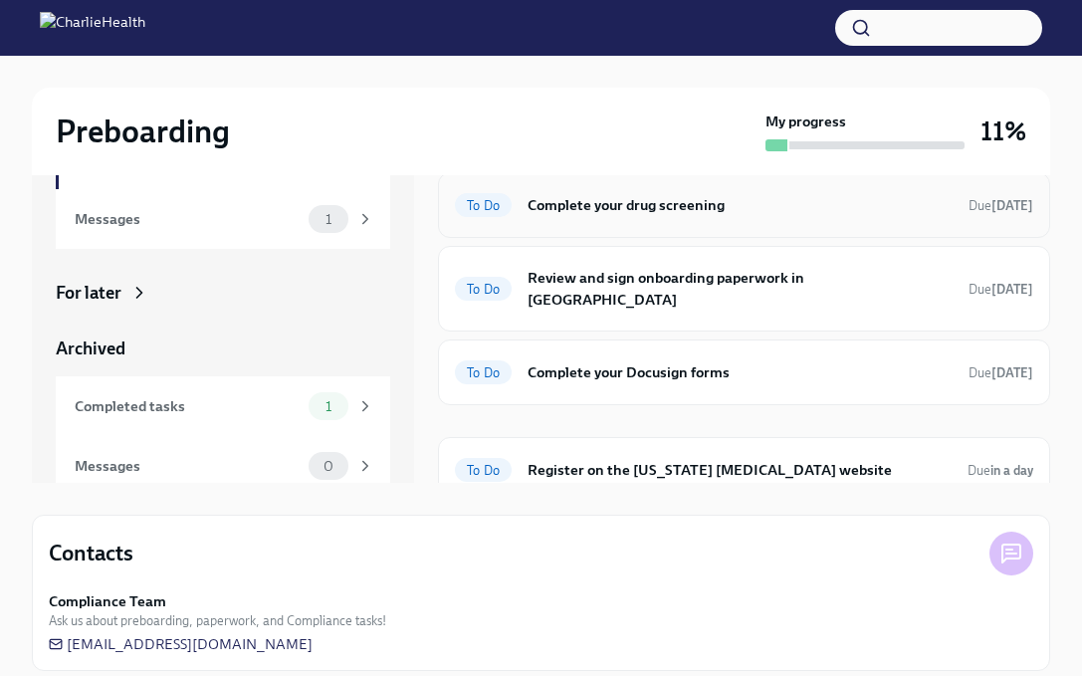
scroll to position [190, 0]
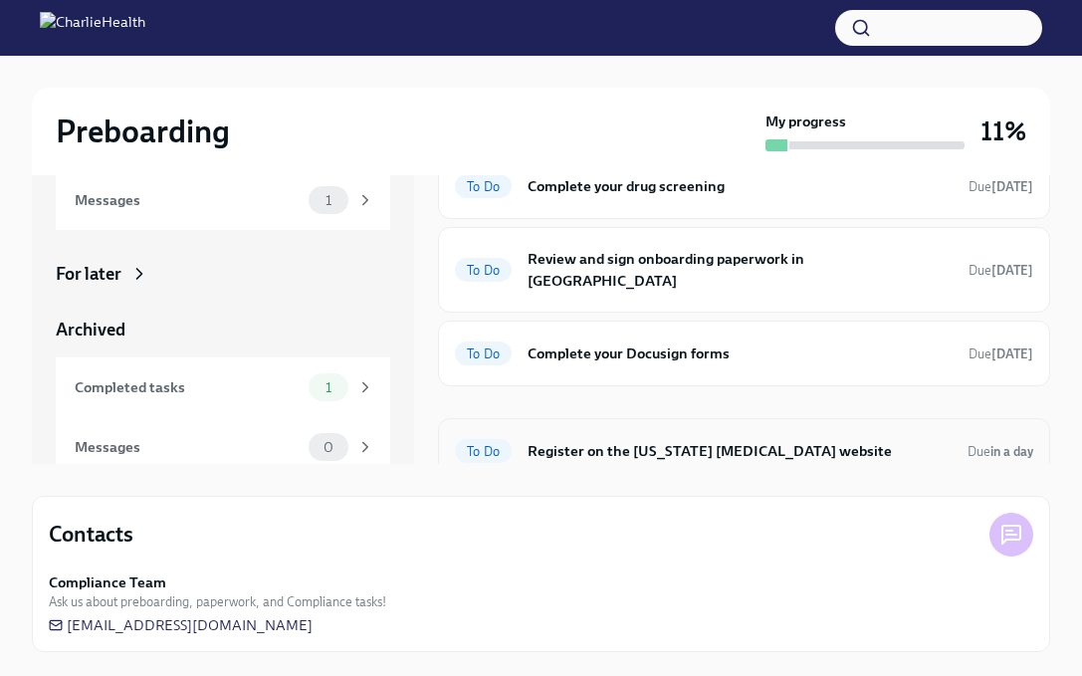
click at [556, 440] on h6 "Register on the [US_STATE] [MEDICAL_DATA] website" at bounding box center [740, 451] width 424 height 22
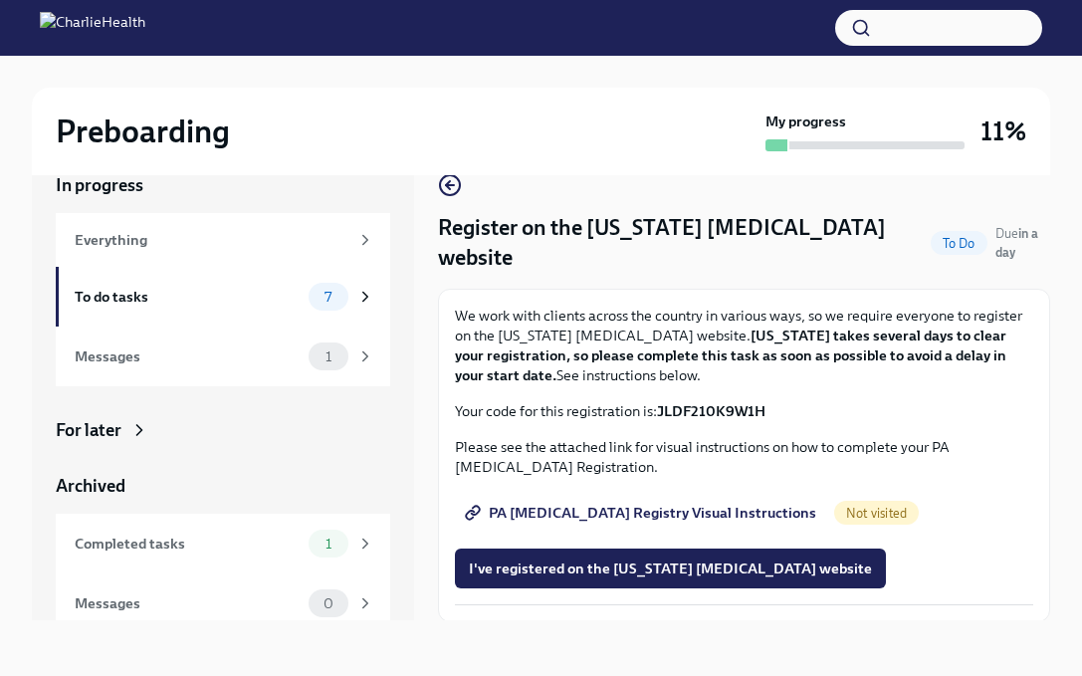
scroll to position [2, 0]
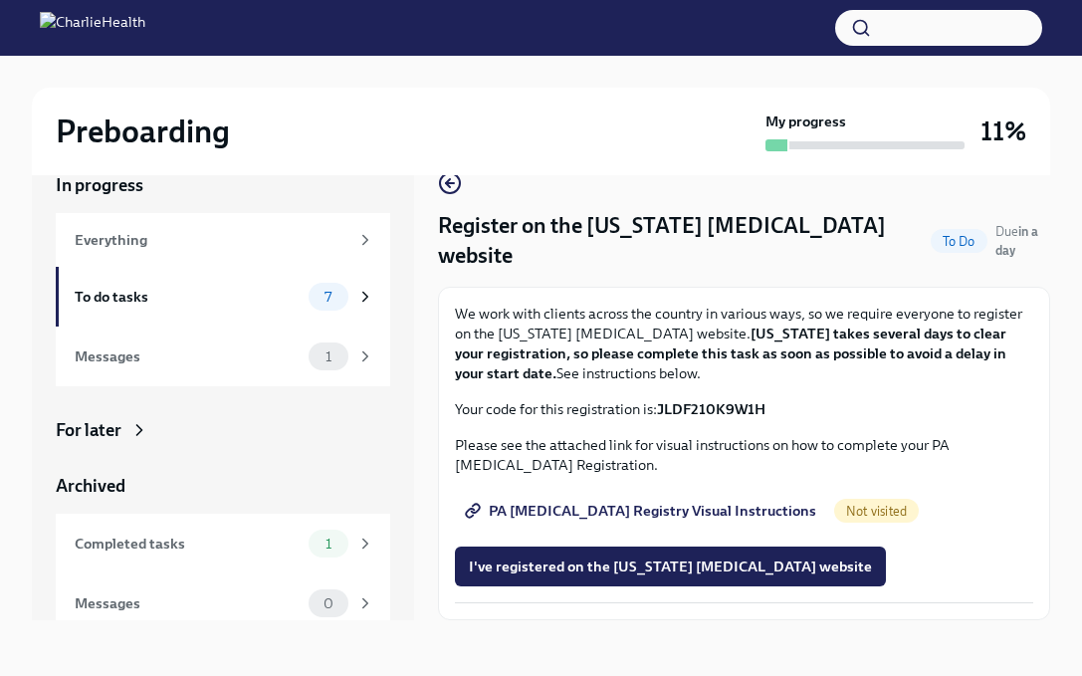
click at [556, 509] on span "PA [MEDICAL_DATA] Registry Visual Instructions" at bounding box center [642, 511] width 347 height 20
click at [708, 404] on strong "JLDF210K9W1H" at bounding box center [711, 409] width 109 height 18
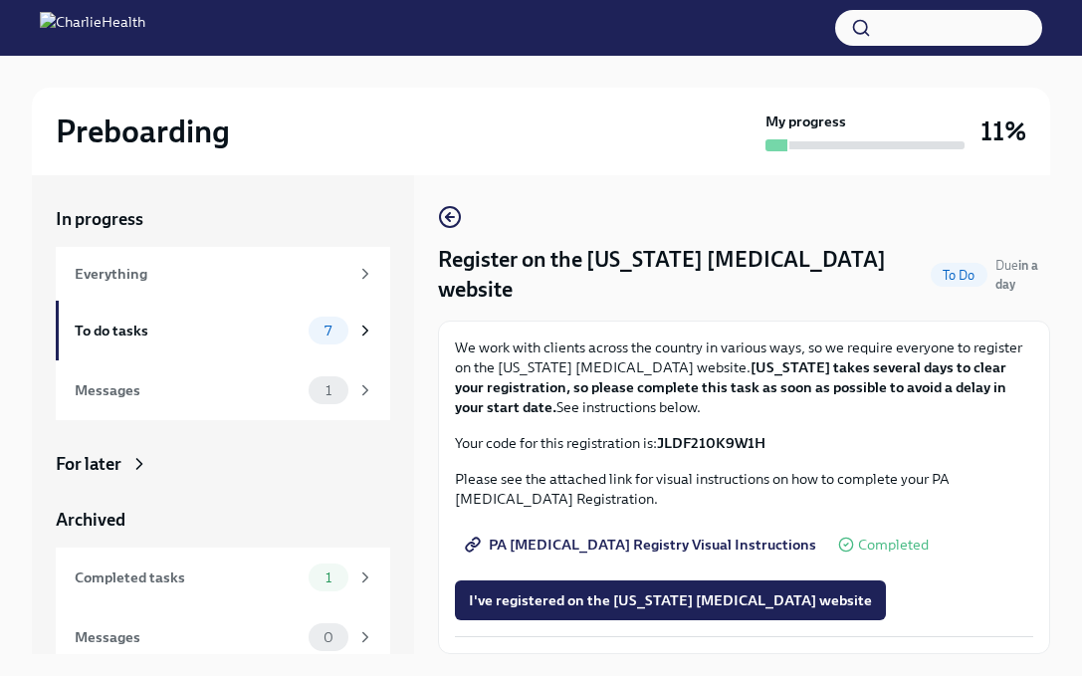
scroll to position [34, 0]
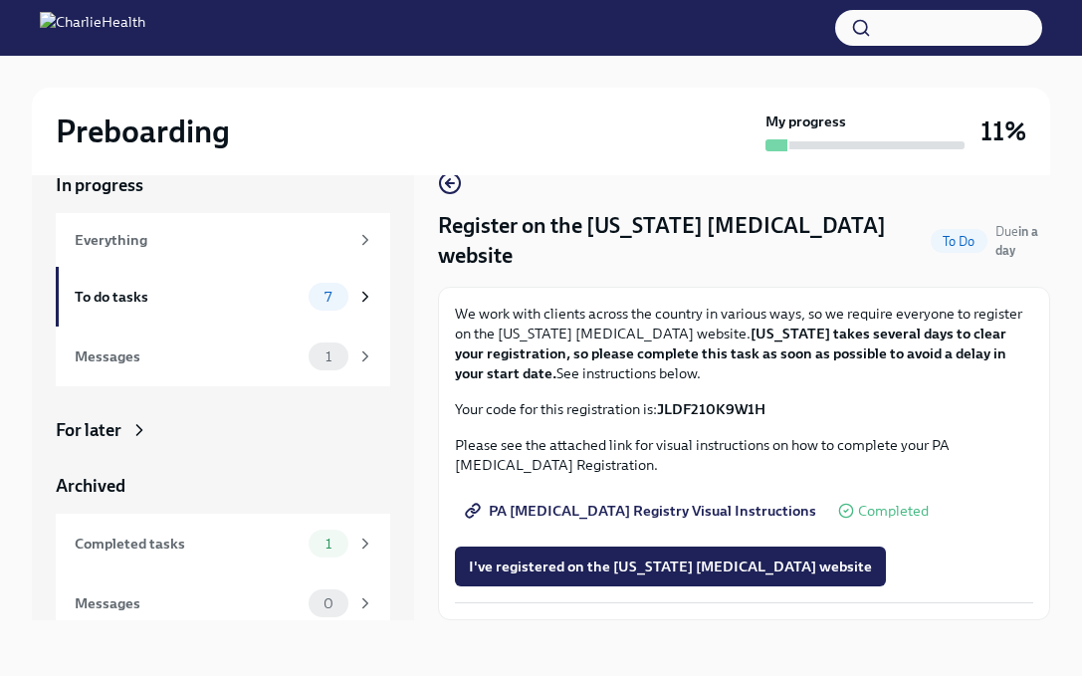
click at [667, 405] on strong "JLDF210K9W1H" at bounding box center [711, 409] width 109 height 18
drag, startPoint x: 664, startPoint y: 405, endPoint x: 783, endPoint y: 408, distance: 118.5
click at [783, 408] on p "Your code for this registration is: JLDF210K9W1H" at bounding box center [744, 409] width 578 height 20
copy strong "JLDF210K9W1H"
click at [200, 295] on div "To do tasks" at bounding box center [188, 297] width 226 height 22
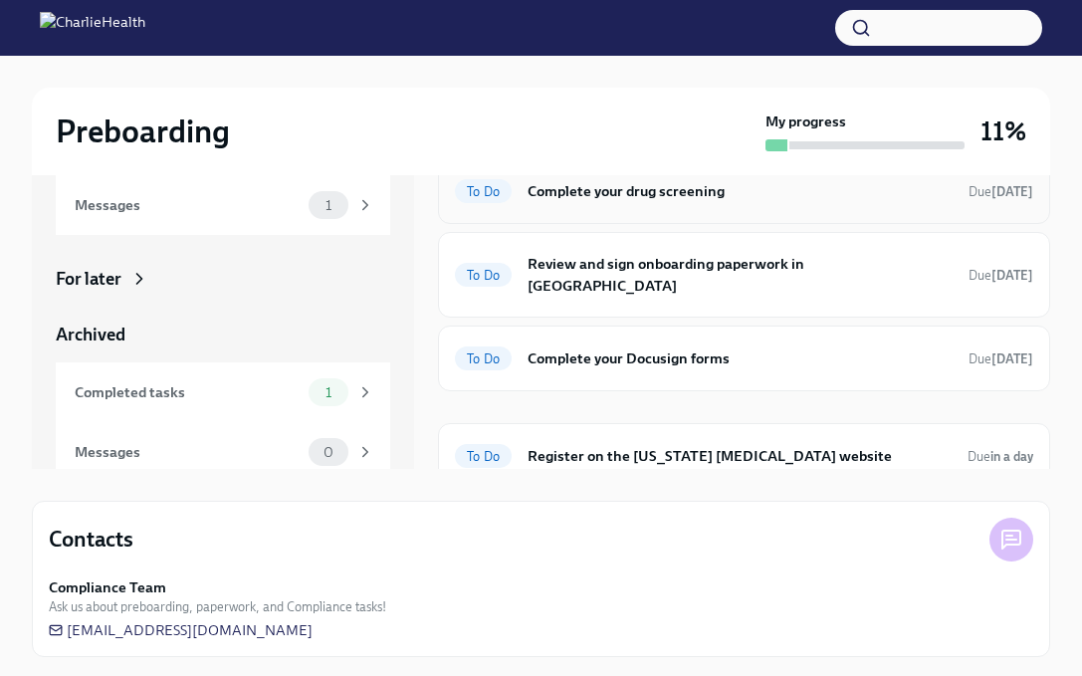
scroll to position [105, 0]
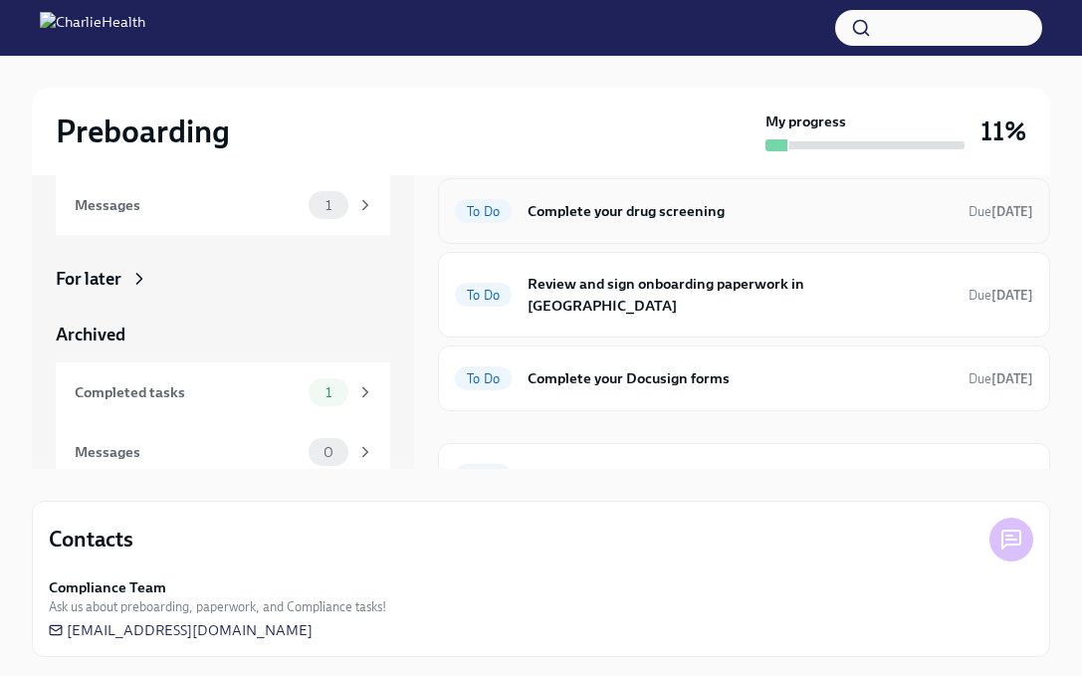
click at [563, 221] on h6 "Complete your drug screening" at bounding box center [740, 211] width 425 height 22
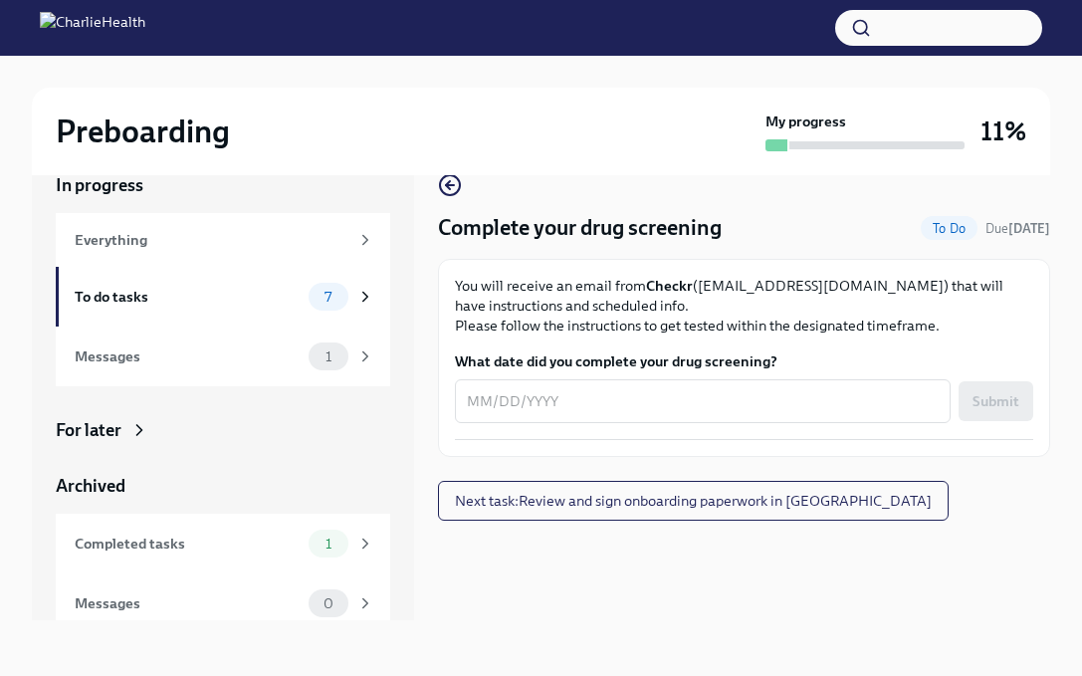
scroll to position [34, 0]
click at [452, 193] on icon "button" at bounding box center [450, 185] width 24 height 24
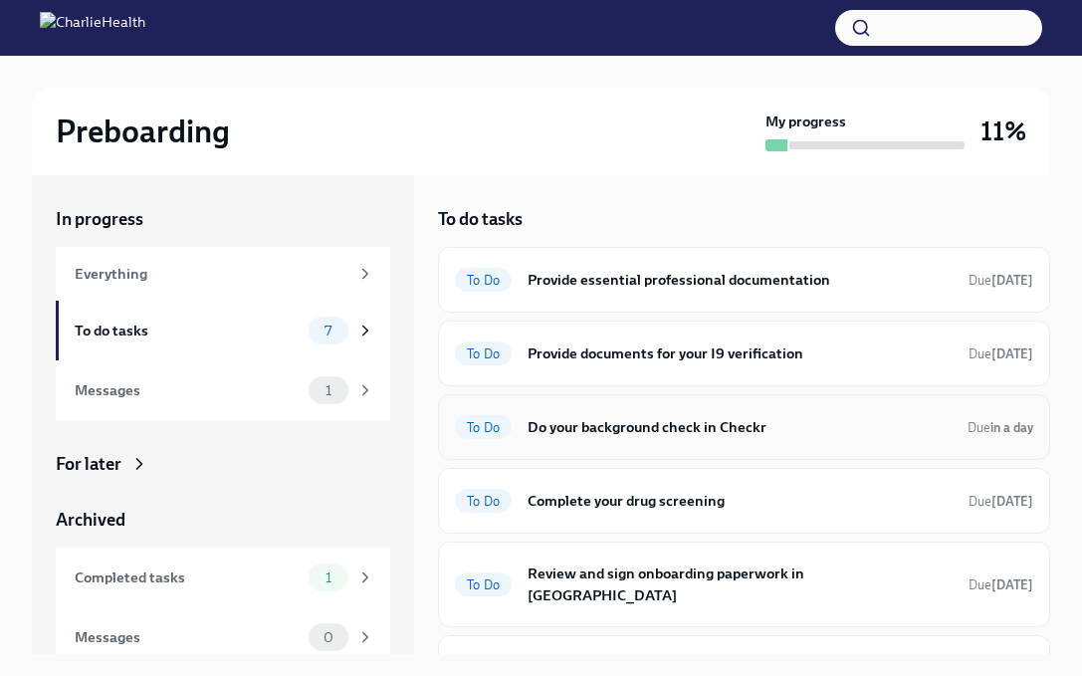
click at [687, 444] on div "To Do Do your background check in Checkr Due in a day" at bounding box center [744, 427] width 612 height 66
click at [694, 427] on h6 "Do your background check in Checkr" at bounding box center [740, 427] width 424 height 22
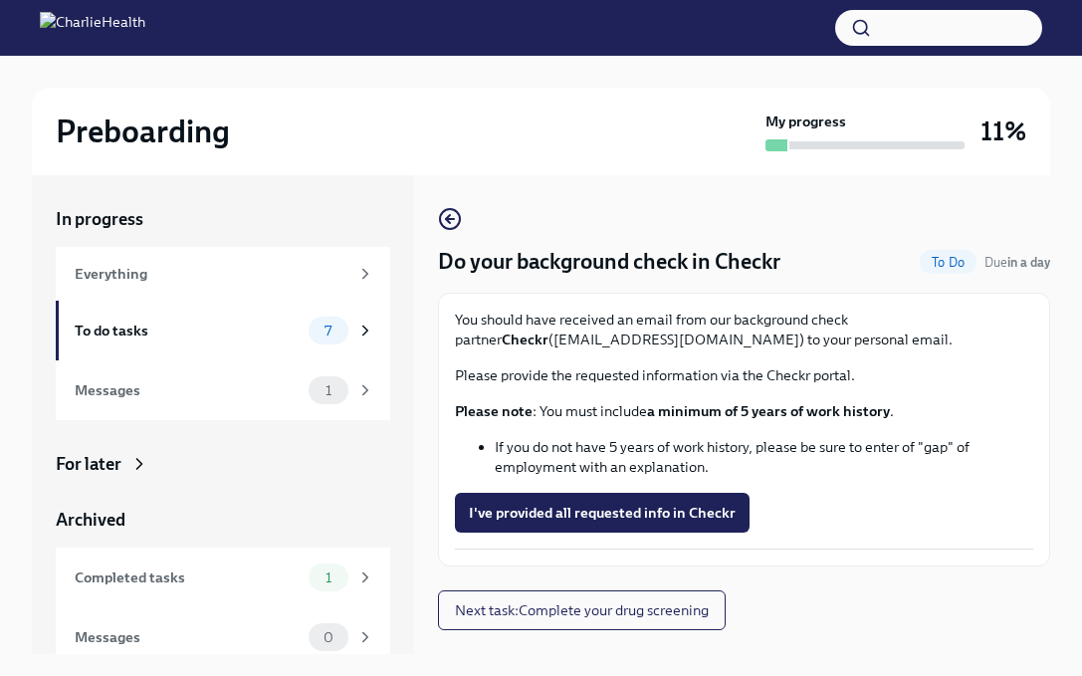
scroll to position [17, 0]
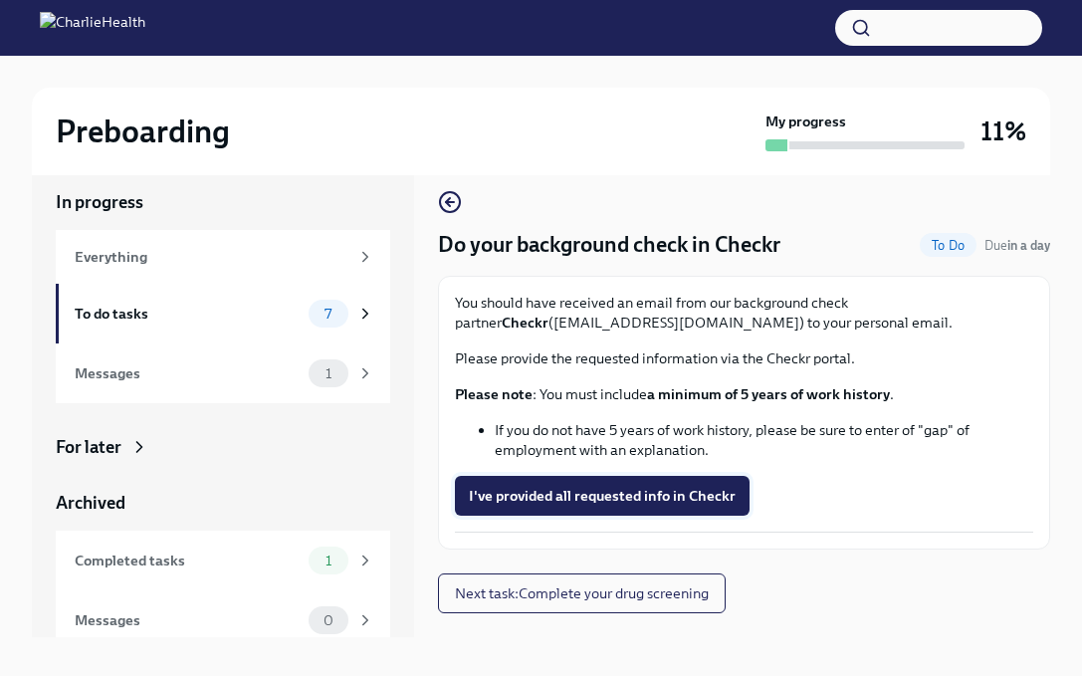
click at [722, 495] on span "I've provided all requested info in Checkr" at bounding box center [602, 496] width 267 height 20
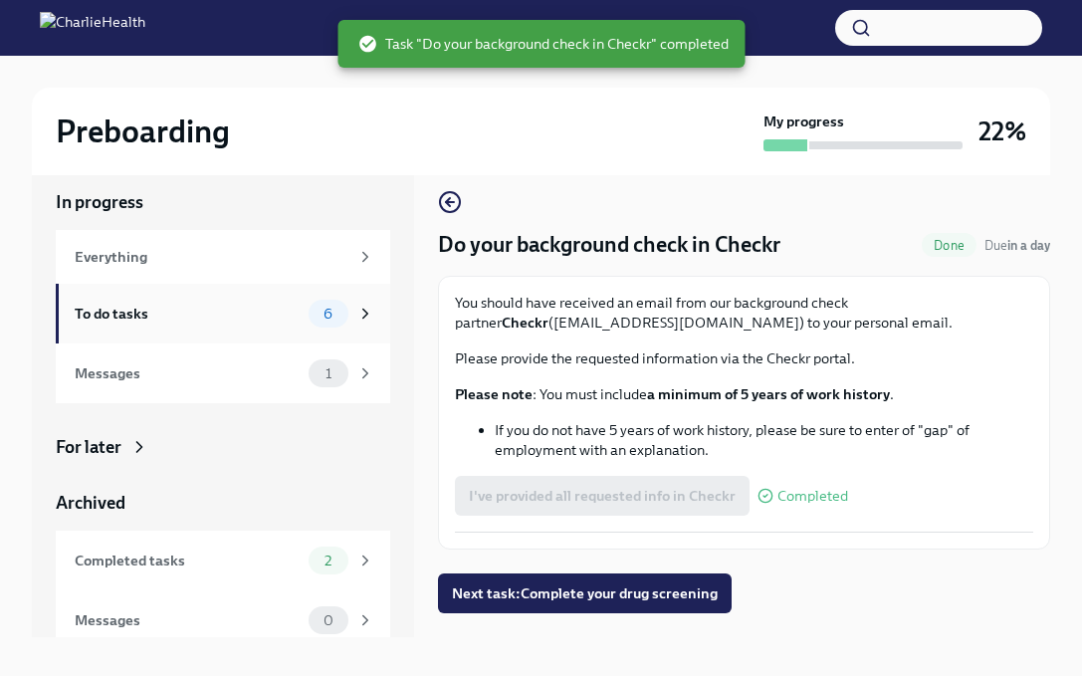
click at [274, 314] on div "To do tasks" at bounding box center [188, 314] width 226 height 22
